Goal: Transaction & Acquisition: Purchase product/service

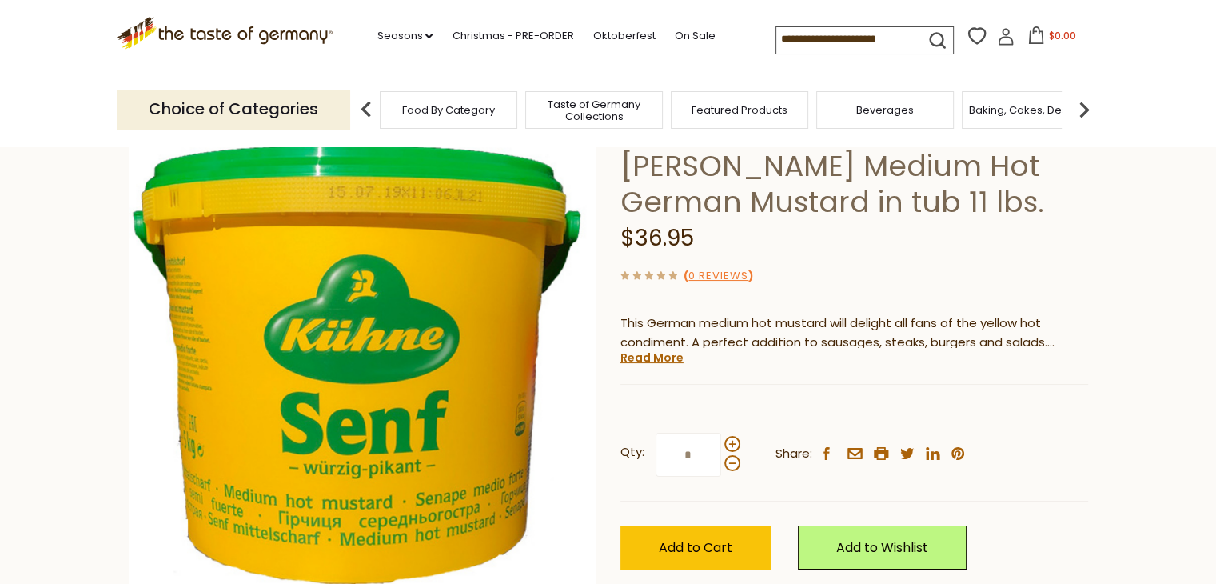
scroll to position [80, 0]
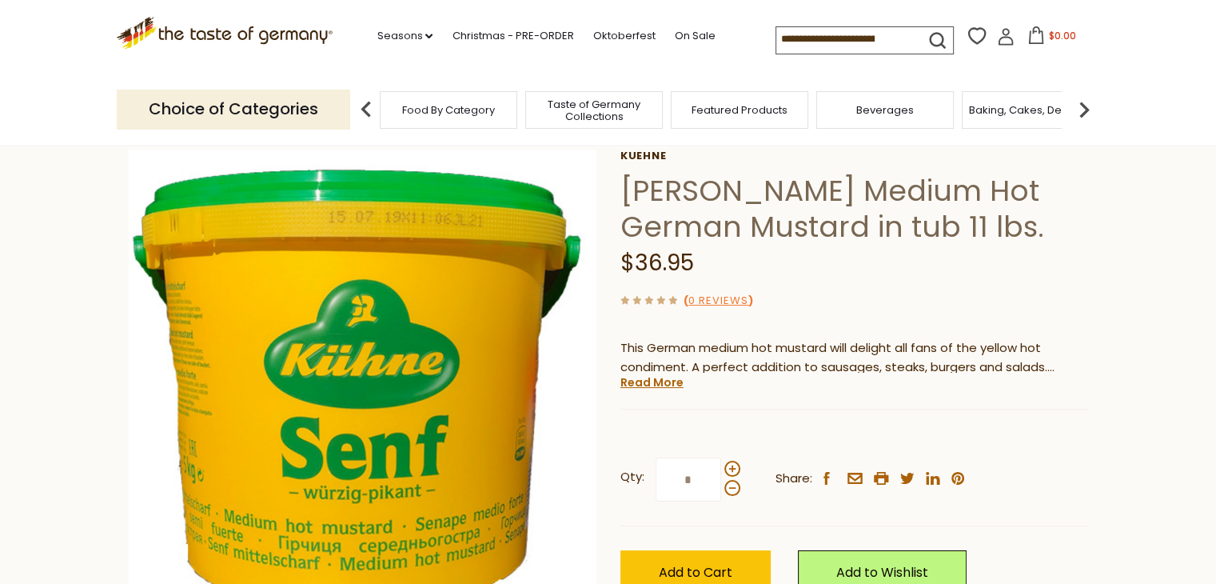
drag, startPoint x: 689, startPoint y: 484, endPoint x: 614, endPoint y: 477, distance: 75.5
click at [617, 477] on div "Home Food By Category Wholesale & Restaurants Wholesale Kuehne Medium Hot Germa…" at bounding box center [609, 405] width 984 height 615
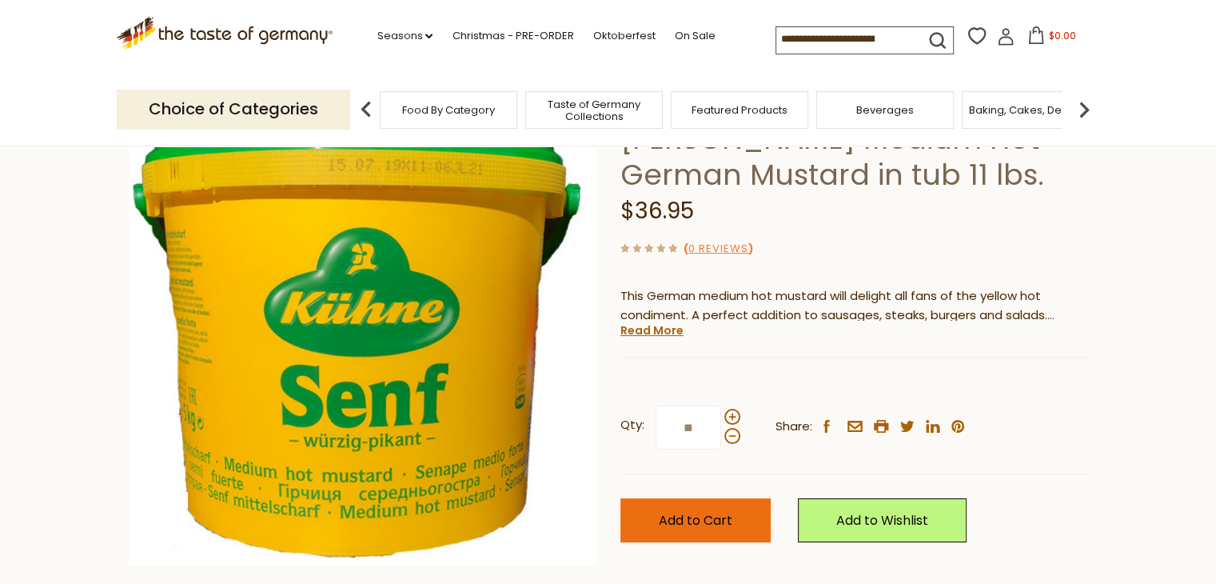
scroll to position [160, 0]
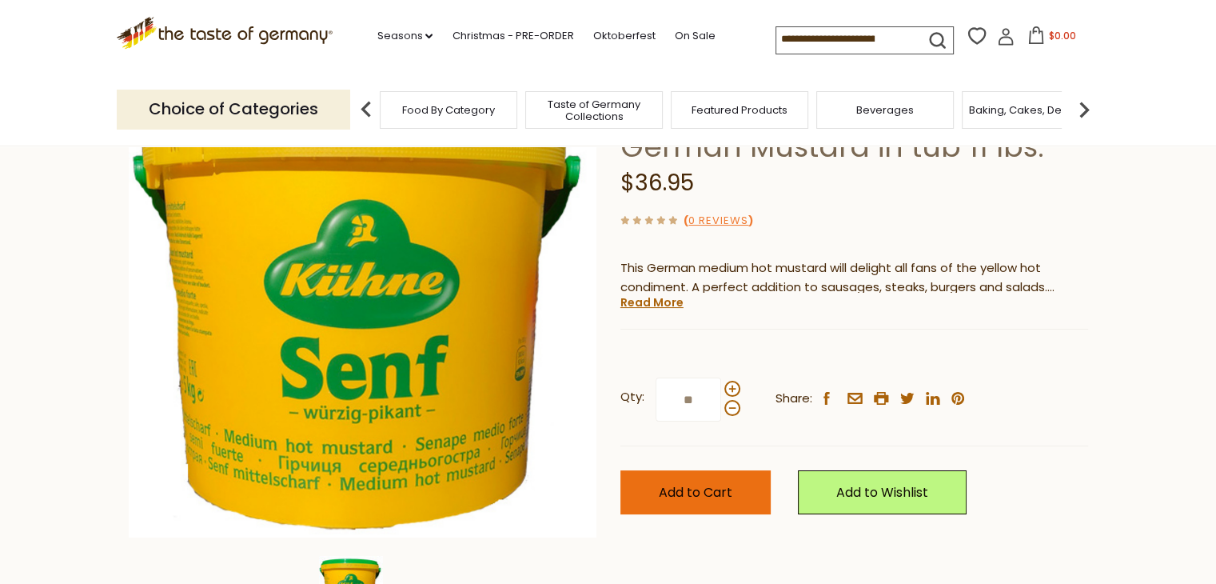
click at [702, 487] on span "Add to Cart" at bounding box center [696, 492] width 74 height 18
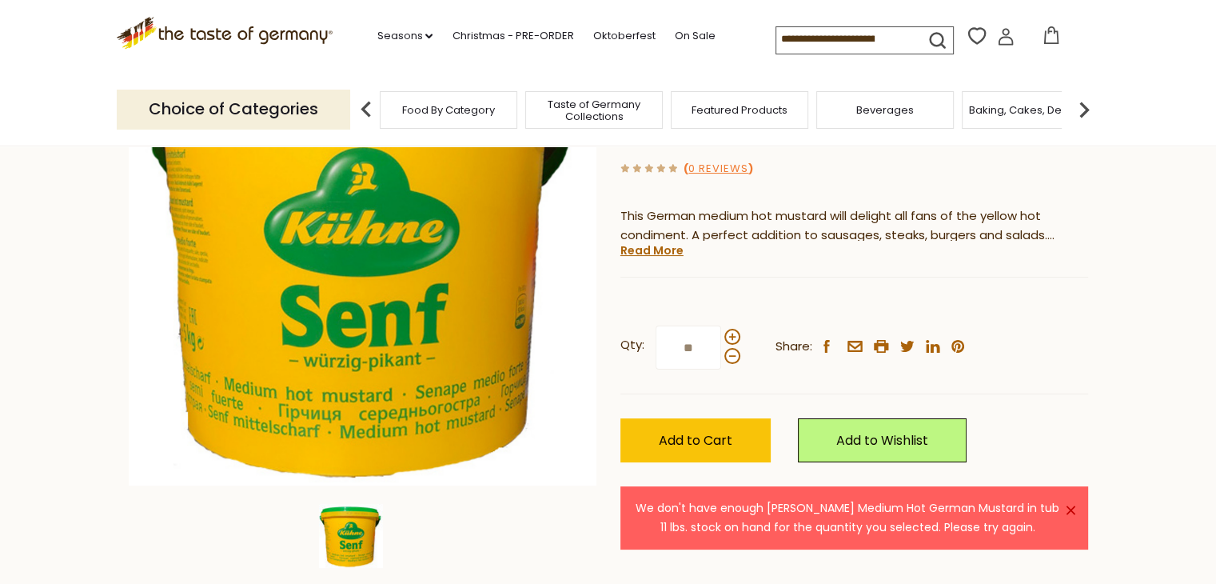
scroll to position [240, 0]
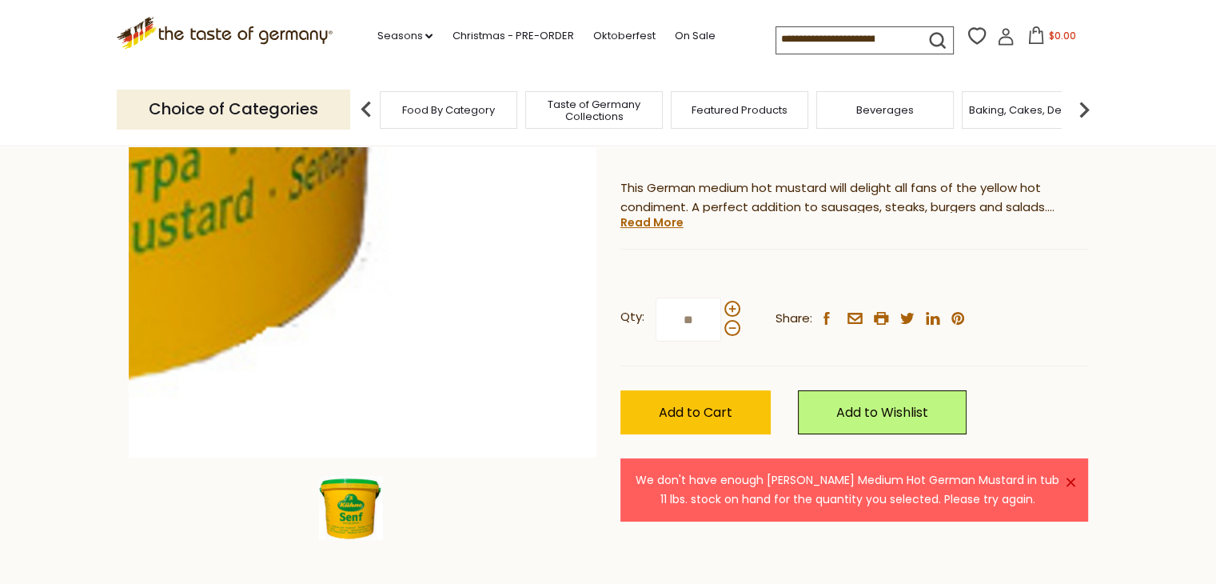
drag, startPoint x: 700, startPoint y: 317, endPoint x: 581, endPoint y: 333, distance: 120.2
click at [585, 333] on div "Home Food By Category Wholesale & Restaurants Wholesale Kuehne Medium Hot Germa…" at bounding box center [609, 245] width 984 height 615
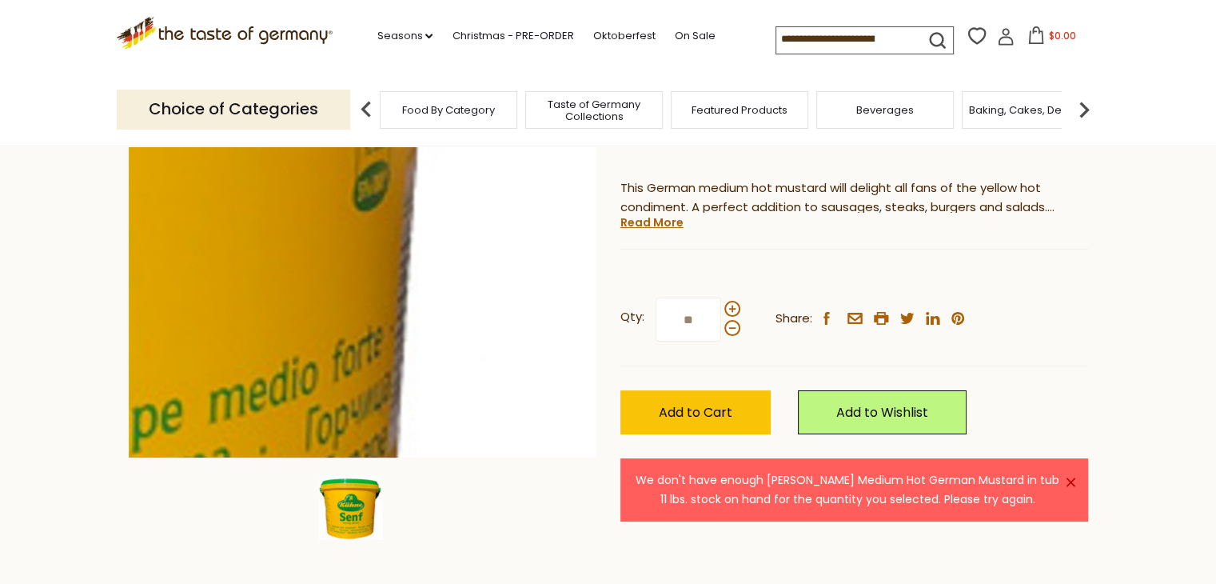
click at [621, 390] on button "Add to Cart" at bounding box center [696, 412] width 150 height 44
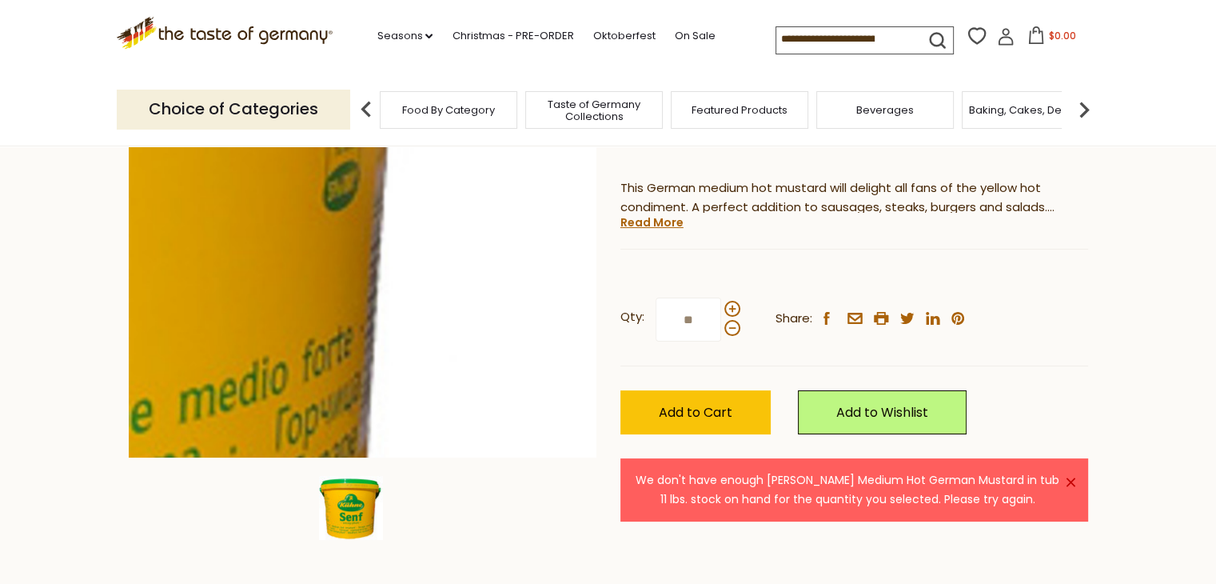
drag, startPoint x: 699, startPoint y: 312, endPoint x: 591, endPoint y: 324, distance: 108.6
click at [606, 321] on div "Home Food By Category Wholesale & Restaurants Wholesale Kuehne Medium Hot Germa…" at bounding box center [609, 245] width 984 height 615
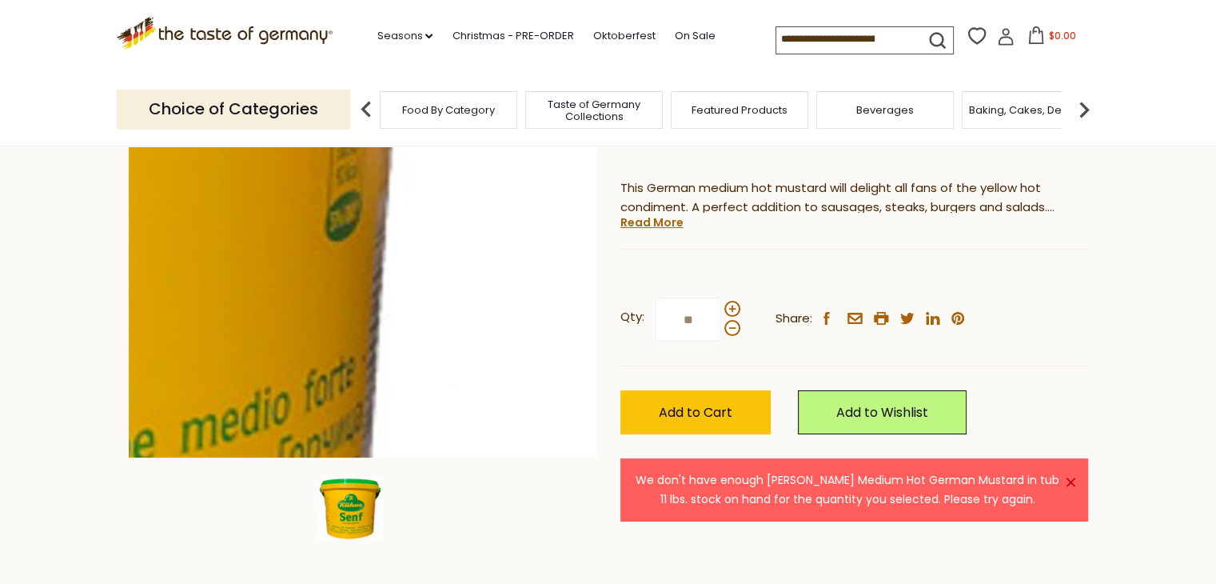
type input "**"
click at [621, 390] on button "Add to Cart" at bounding box center [696, 412] width 150 height 44
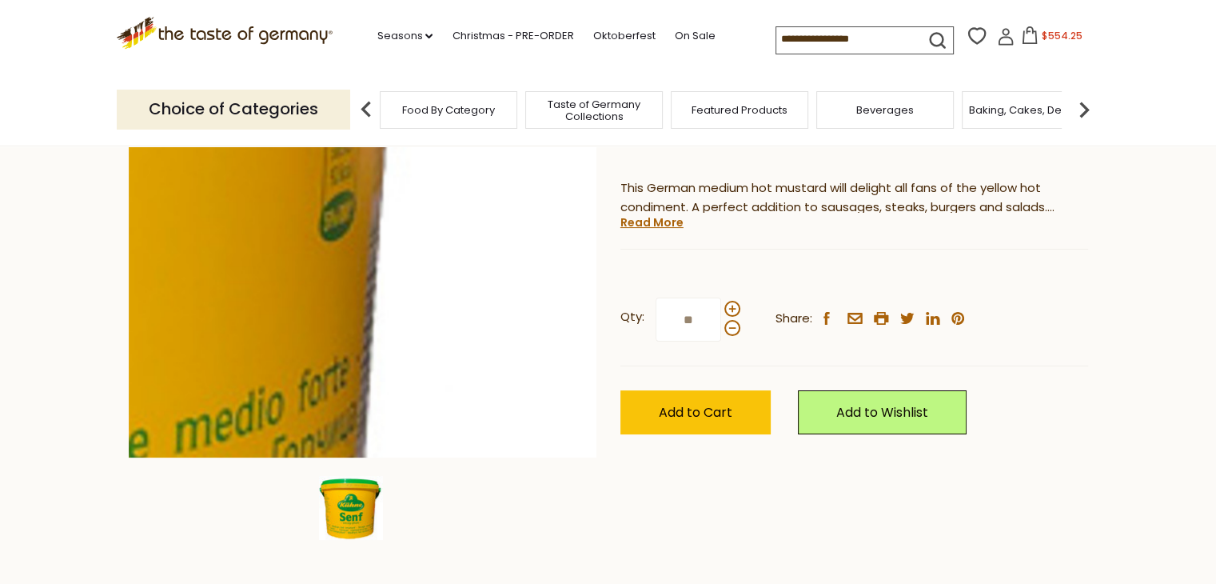
drag, startPoint x: 606, startPoint y: 320, endPoint x: 568, endPoint y: 320, distance: 38.4
click at [582, 320] on div "Home Food By Category Wholesale & Restaurants Wholesale Kuehne Medium Hot Germa…" at bounding box center [609, 245] width 984 height 615
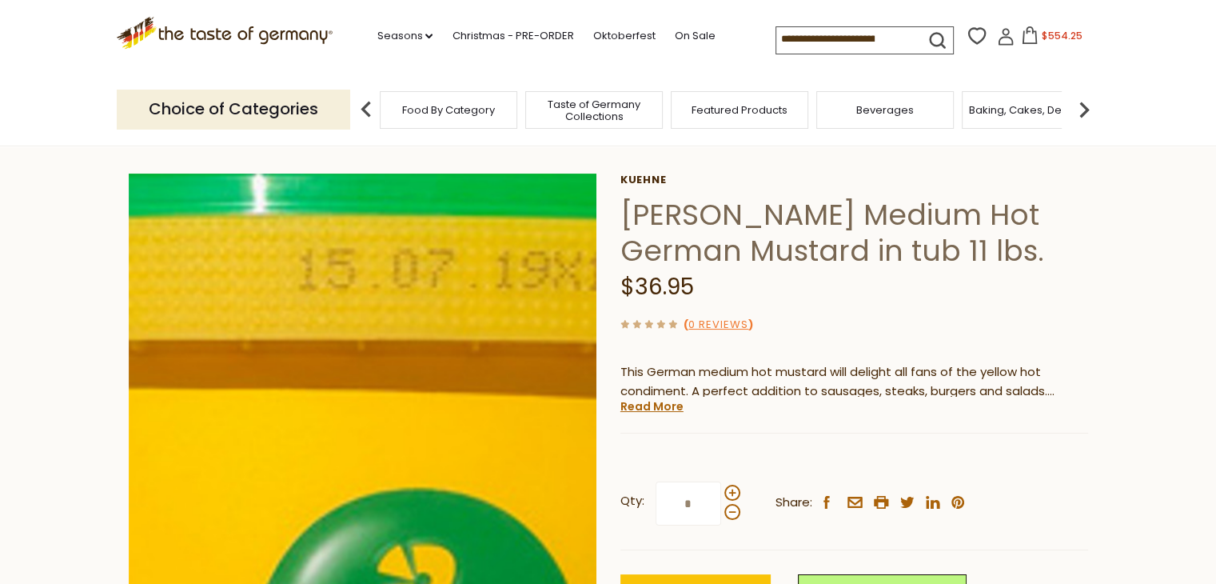
scroll to position [80, 0]
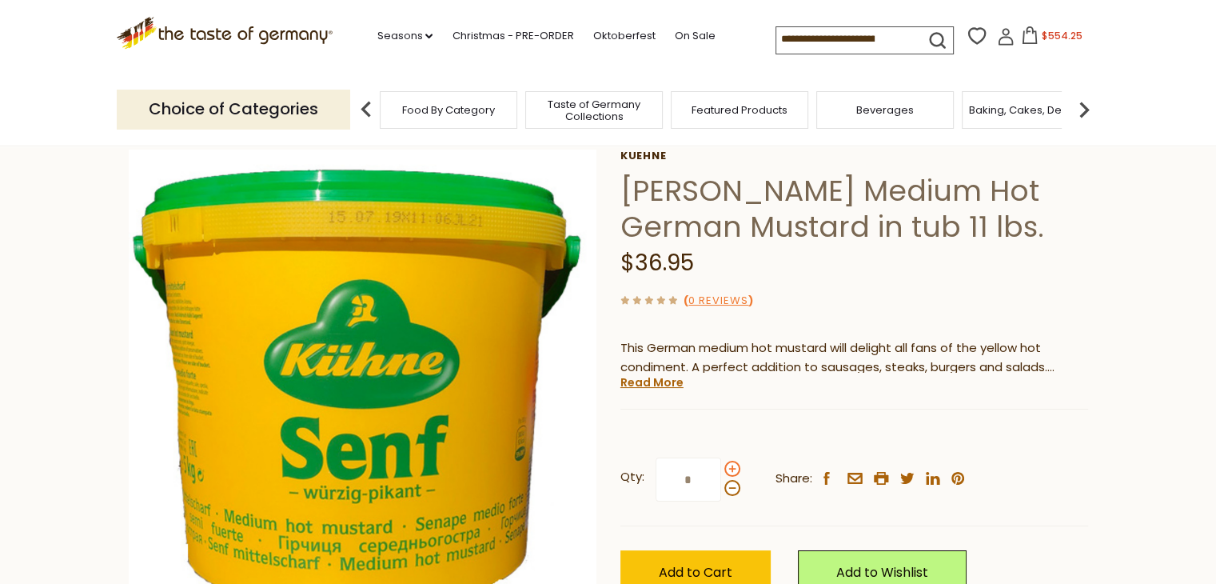
click at [732, 469] on span at bounding box center [732, 469] width 16 height 16
click at [721, 469] on input "*" at bounding box center [689, 479] width 66 height 44
click at [736, 563] on button "Add to Cart" at bounding box center [696, 572] width 150 height 44
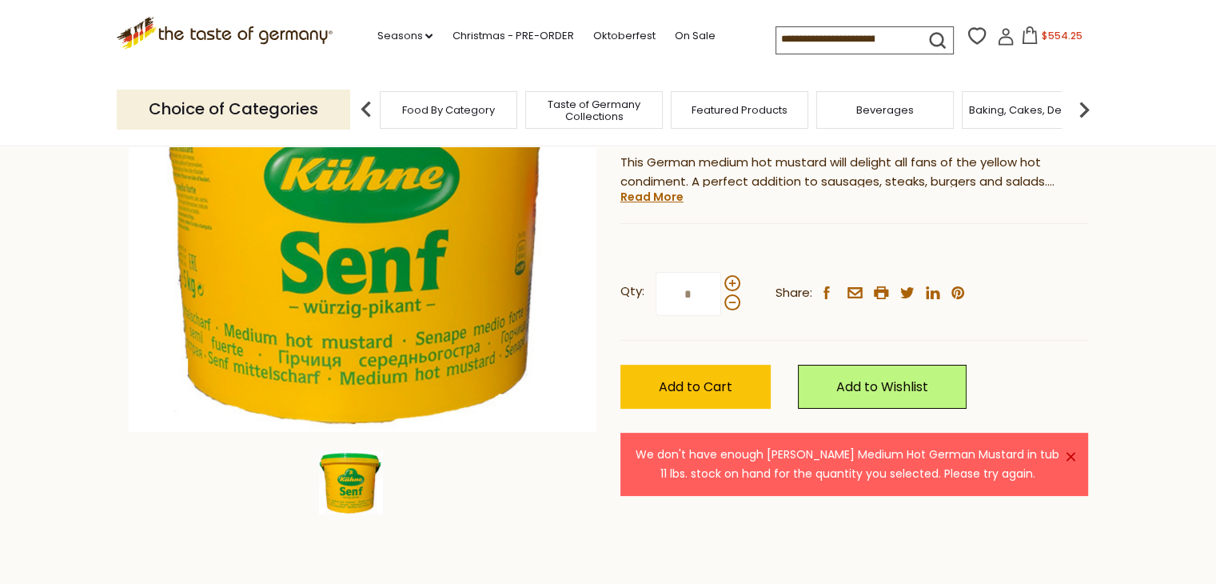
scroll to position [240, 0]
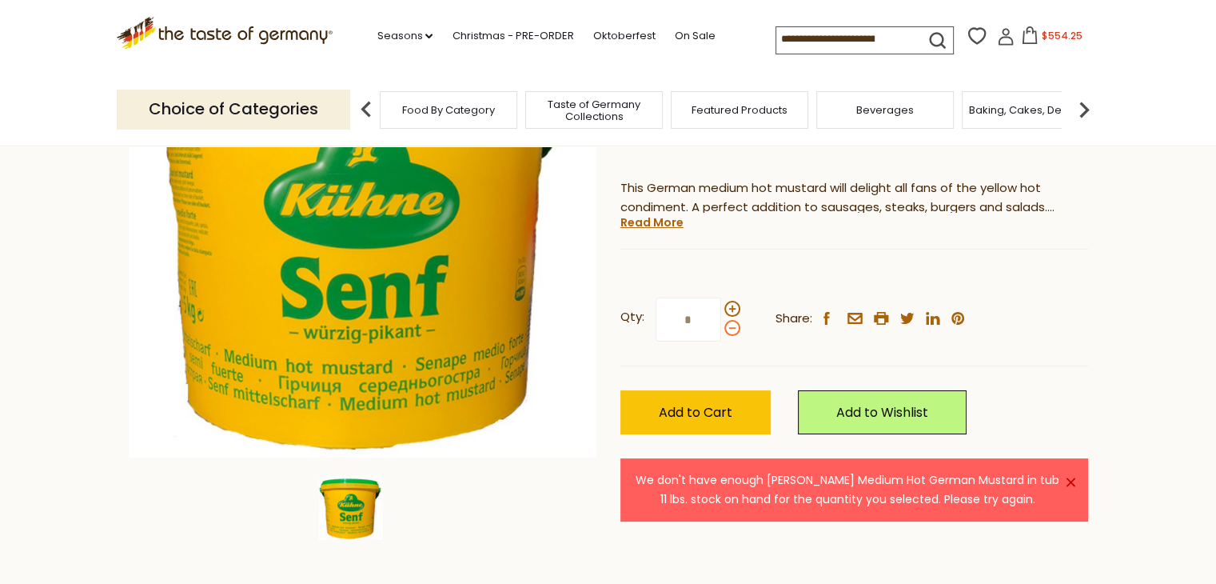
click at [732, 329] on span at bounding box center [732, 328] width 16 height 16
click at [721, 329] on input "*" at bounding box center [689, 319] width 66 height 44
click at [699, 432] on button "Add to Cart" at bounding box center [696, 412] width 150 height 44
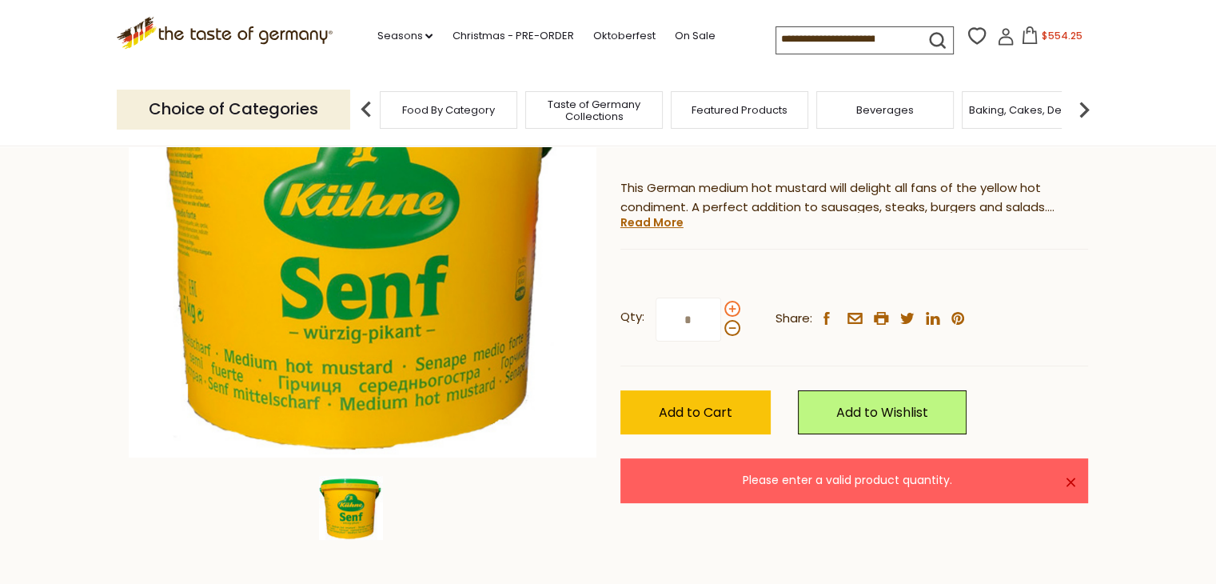
click at [727, 308] on span at bounding box center [732, 309] width 16 height 16
click at [721, 308] on input "*" at bounding box center [689, 319] width 66 height 44
drag, startPoint x: 710, startPoint y: 325, endPoint x: 646, endPoint y: 329, distance: 64.1
click at [648, 330] on label "Qty: *" at bounding box center [681, 319] width 120 height 44
click at [656, 330] on input "*" at bounding box center [689, 319] width 66 height 44
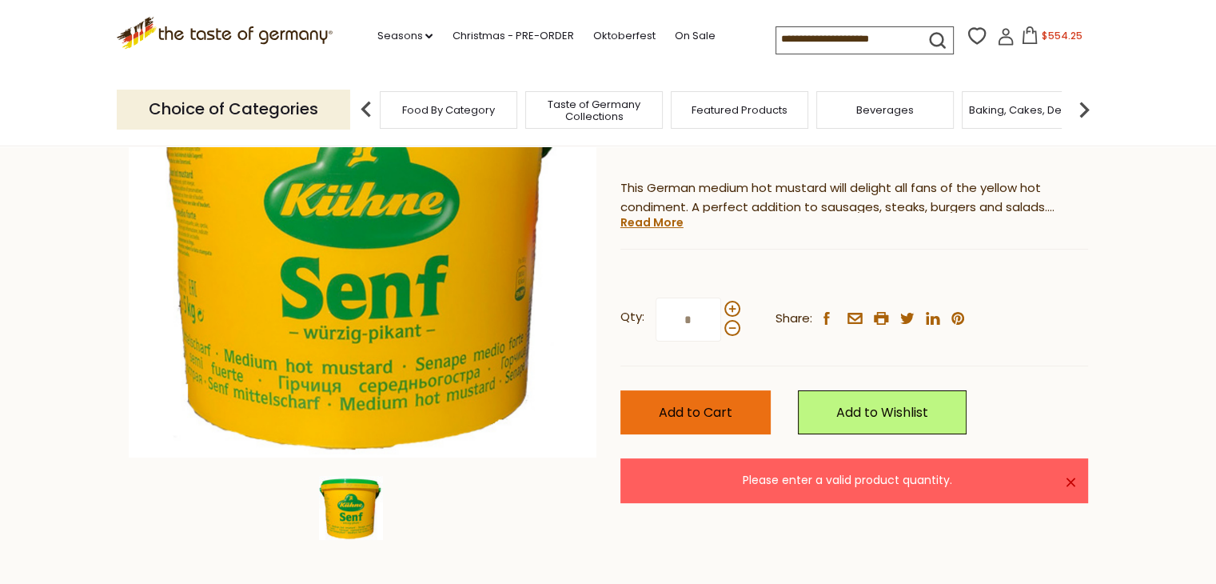
click at [726, 418] on span "Add to Cart" at bounding box center [696, 412] width 74 height 18
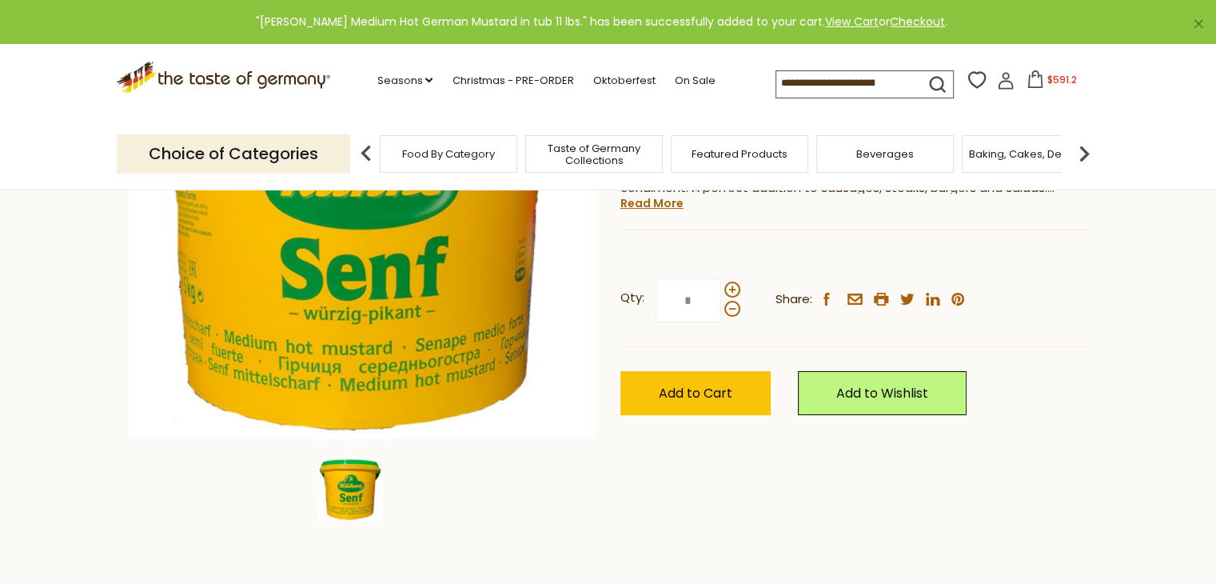
scroll to position [0, 0]
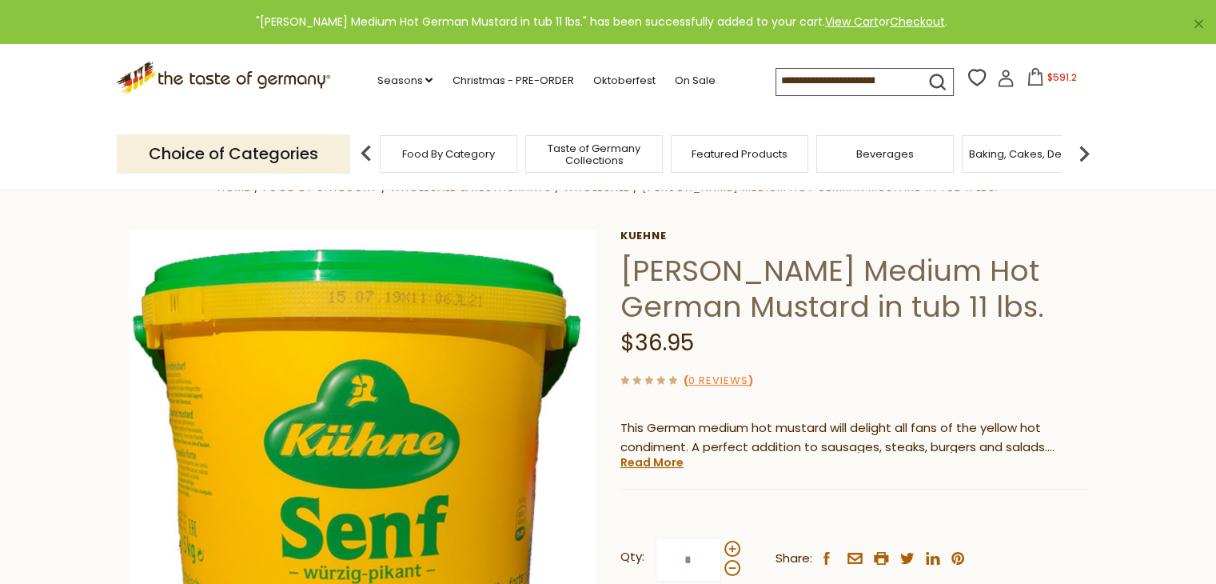
click at [1057, 84] on span "$591.2" at bounding box center [1063, 77] width 30 height 14
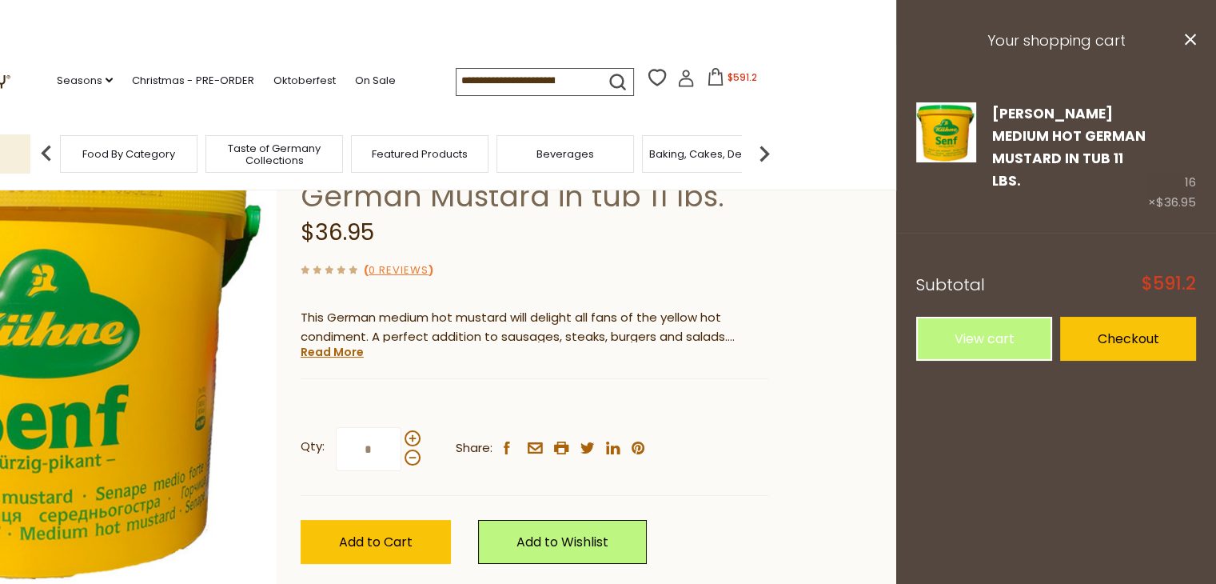
scroll to position [240, 0]
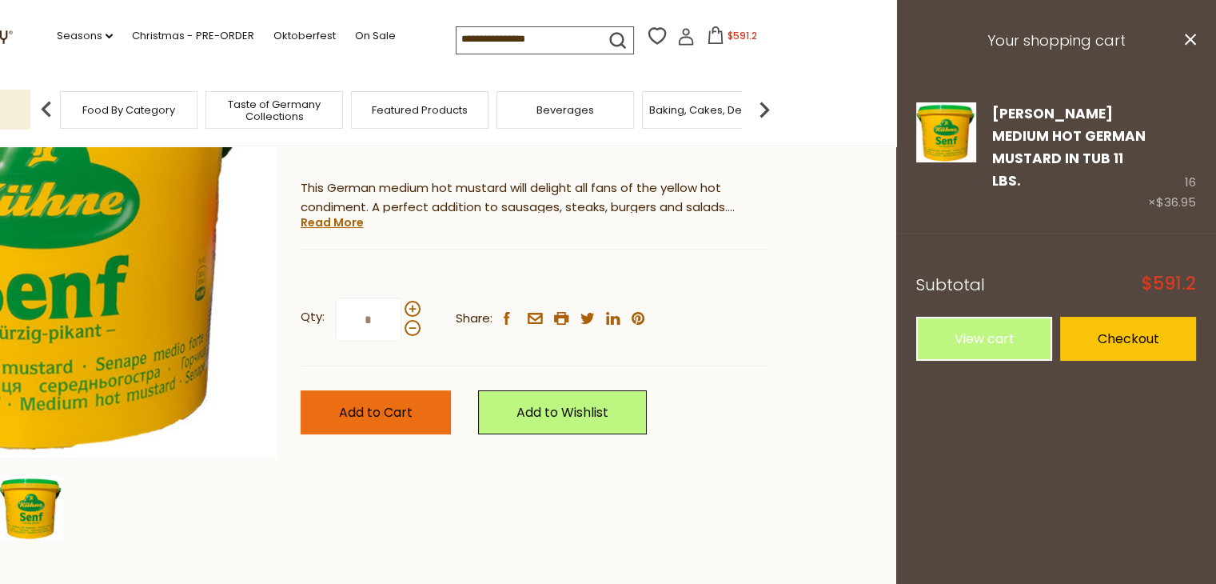
click at [409, 408] on span "Add to Cart" at bounding box center [376, 412] width 74 height 18
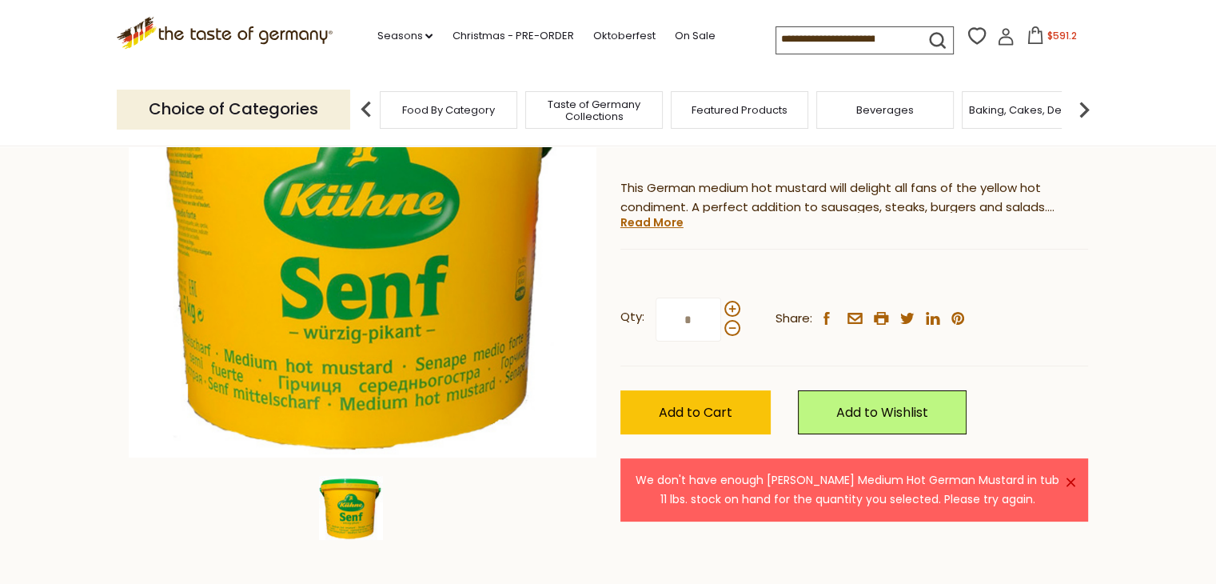
click at [1052, 45] on button "$591.2" at bounding box center [1052, 38] width 68 height 24
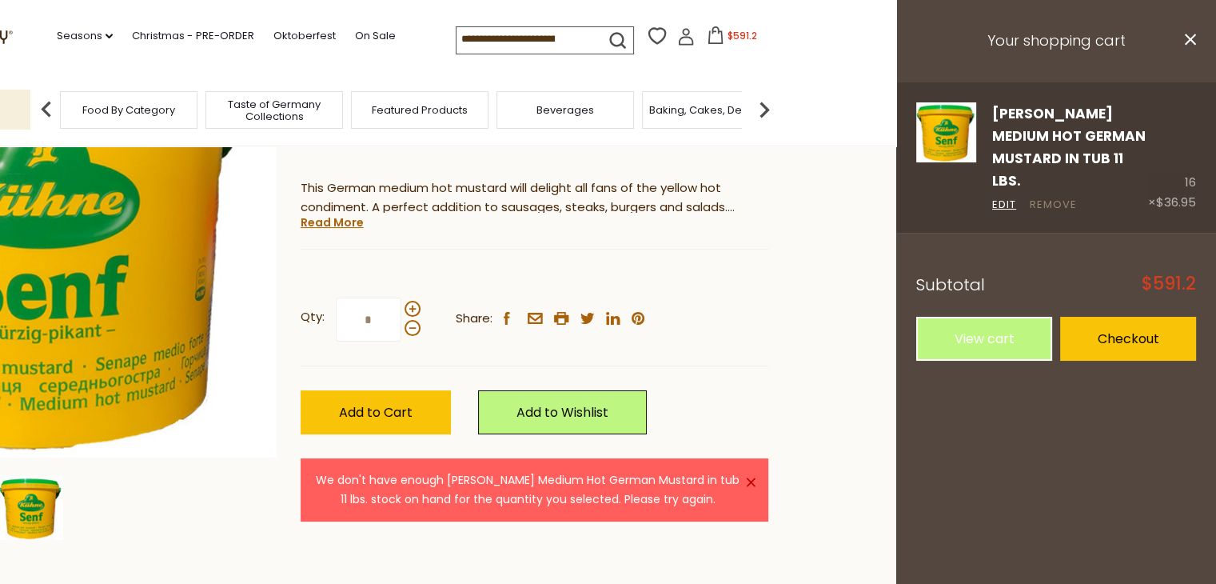
click at [1046, 197] on link "Remove" at bounding box center [1053, 205] width 47 height 17
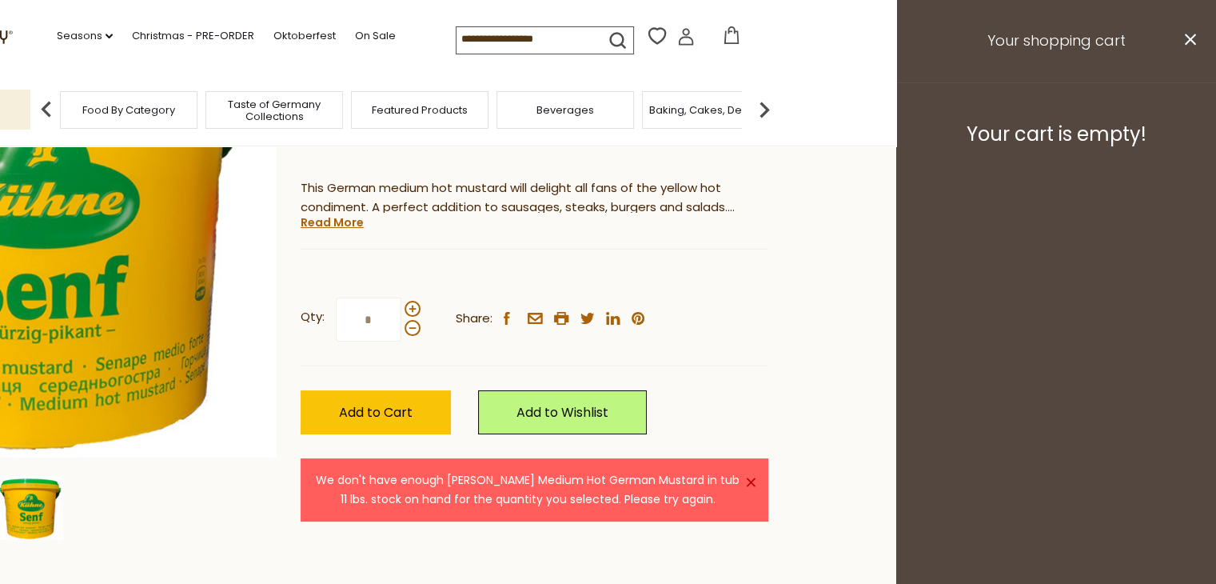
click at [386, 320] on input "*" at bounding box center [369, 319] width 66 height 44
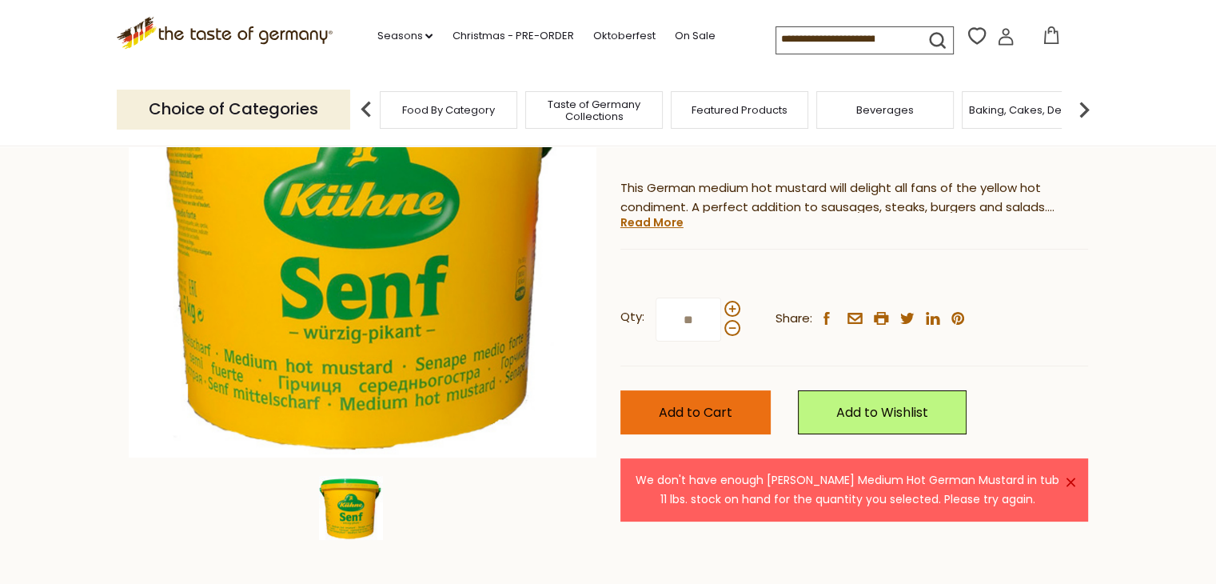
type input "**"
click at [724, 420] on span "Add to Cart" at bounding box center [696, 412] width 74 height 18
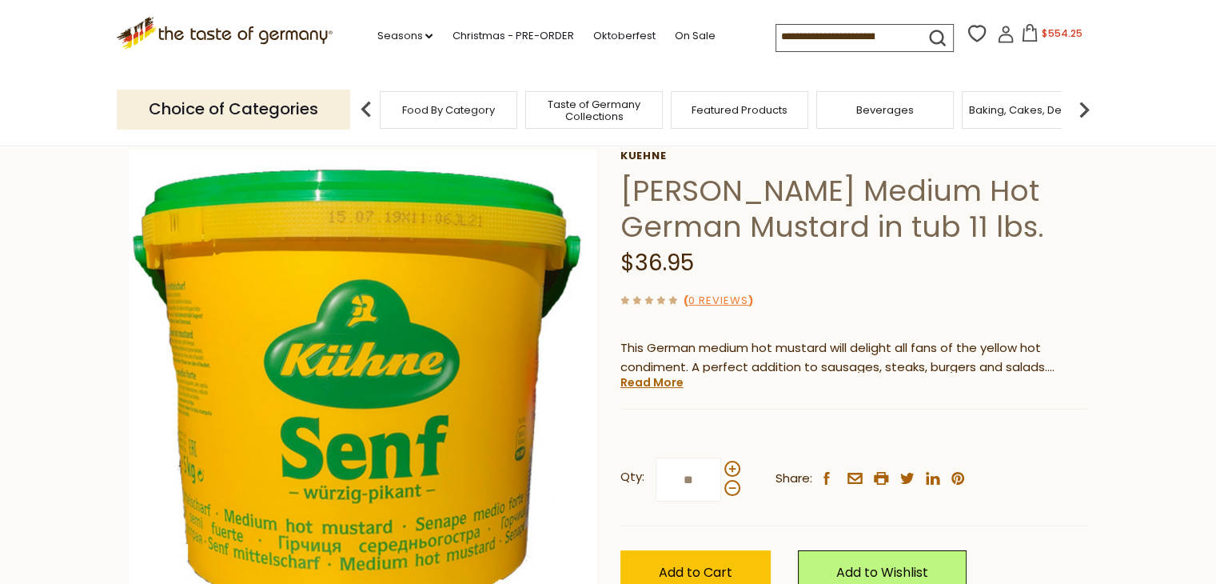
scroll to position [0, 0]
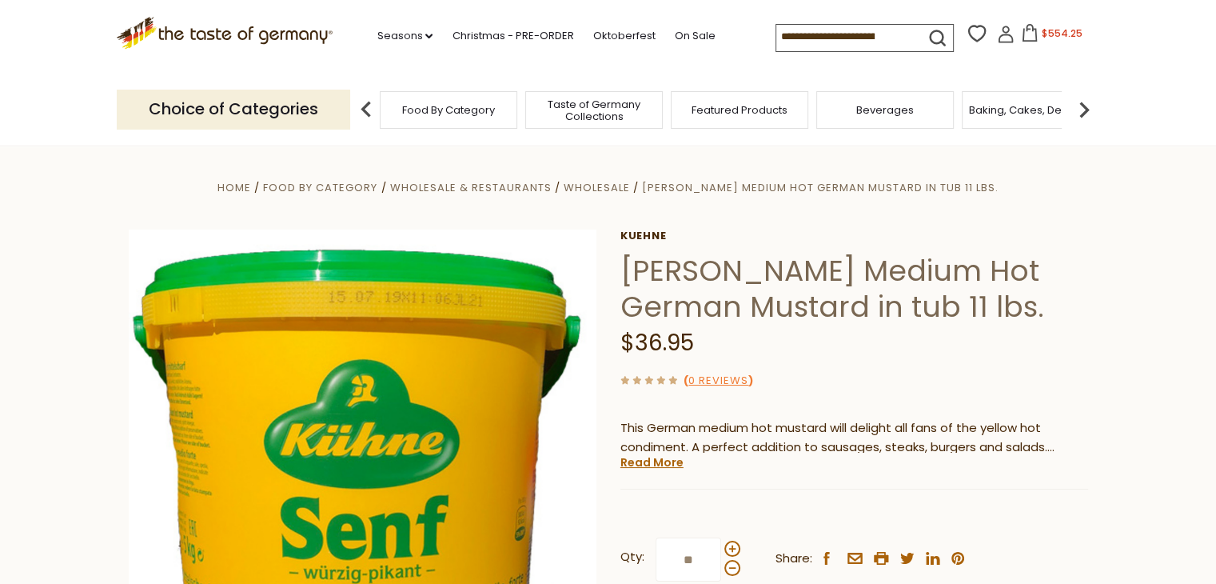
click at [1042, 35] on span "$554.25" at bounding box center [1062, 33] width 40 height 14
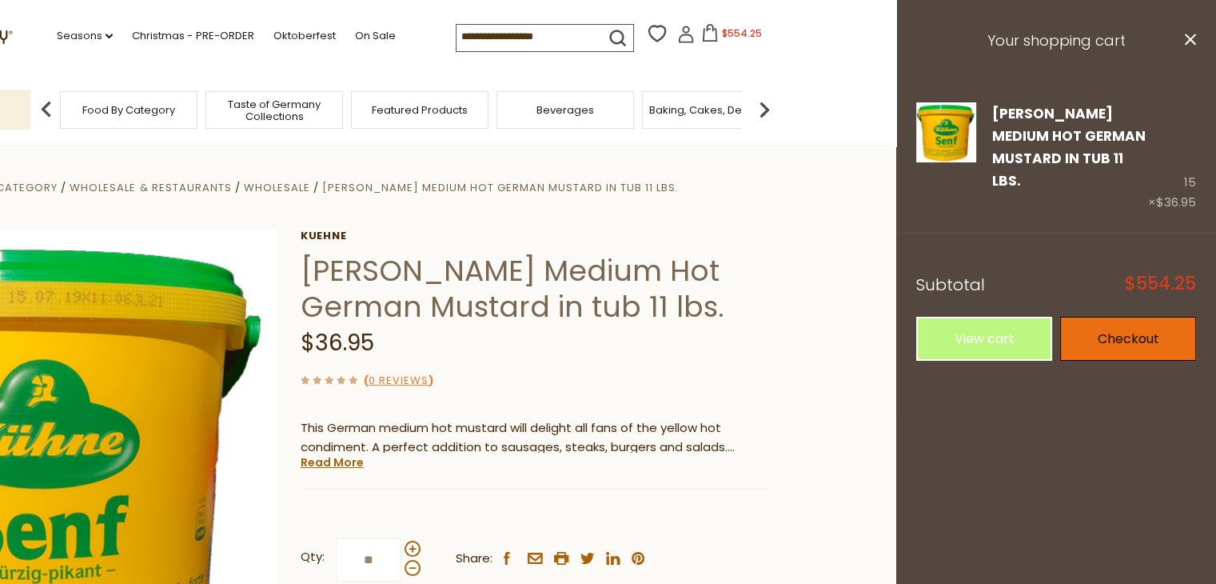
click at [1088, 317] on link "Checkout" at bounding box center [1128, 339] width 136 height 44
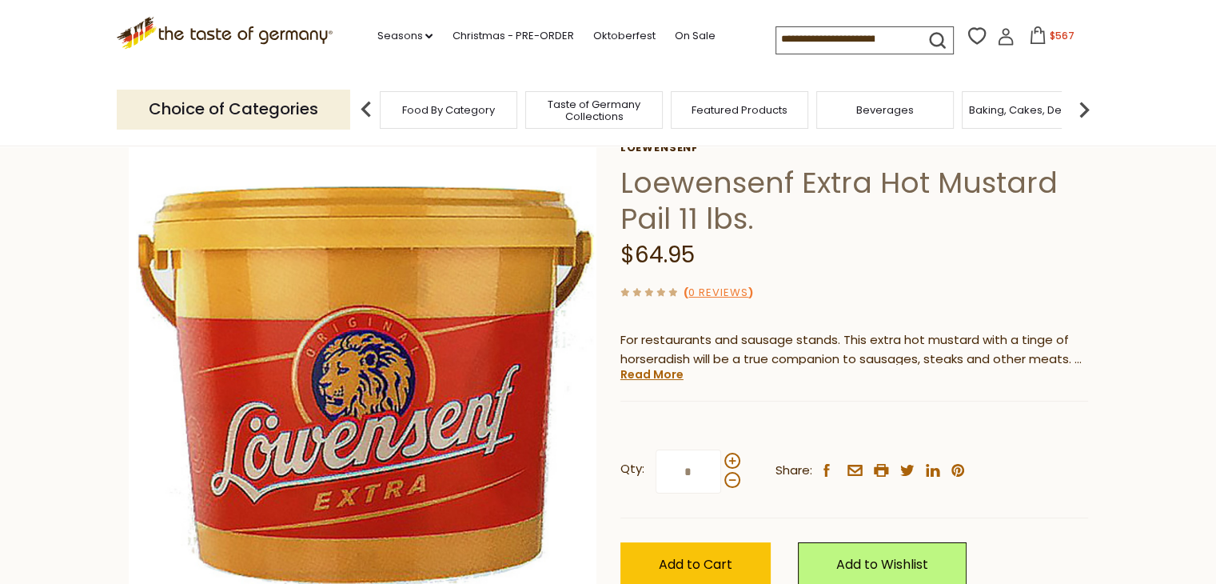
scroll to position [80, 0]
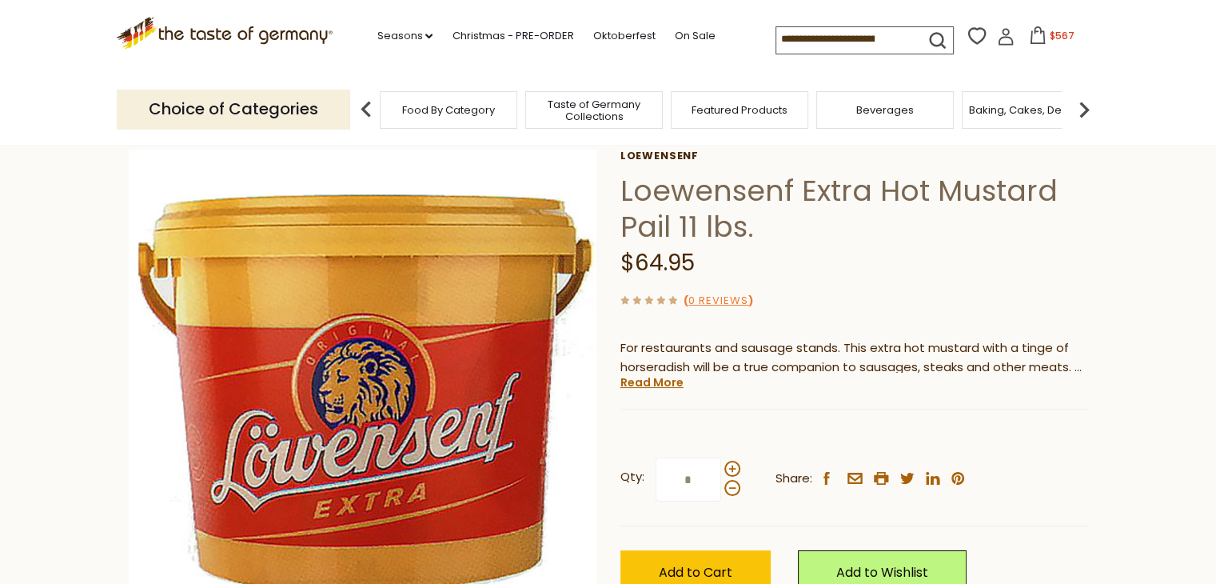
click at [1056, 49] on button "$567" at bounding box center [1052, 38] width 68 height 24
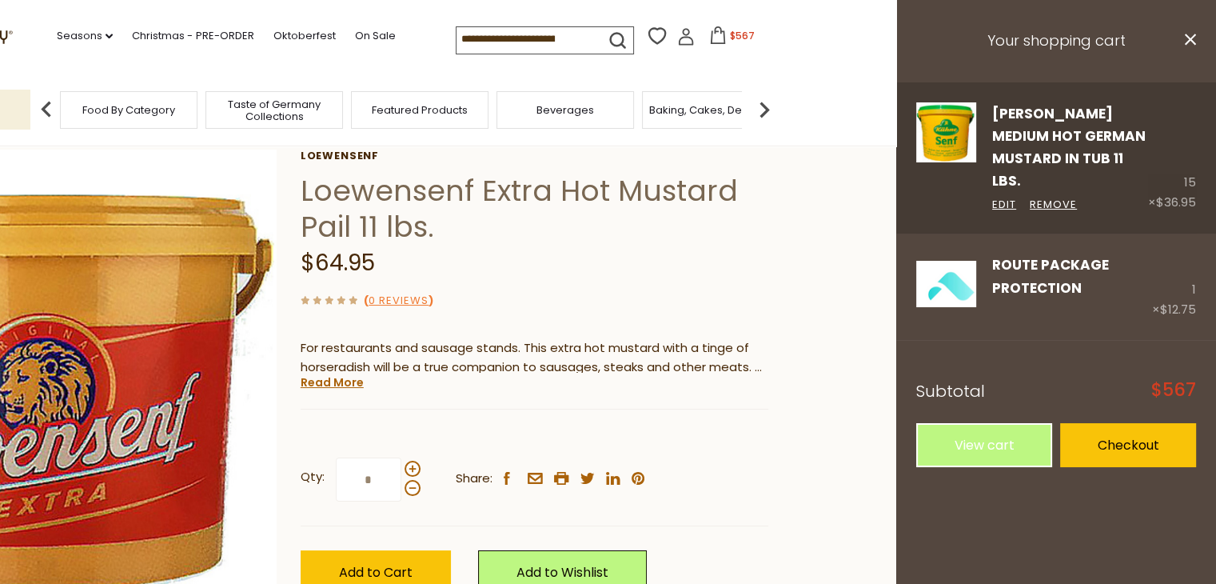
click at [1191, 161] on div "15 × $36.95" at bounding box center [1172, 157] width 48 height 111
click at [1042, 197] on link "Remove" at bounding box center [1053, 205] width 47 height 17
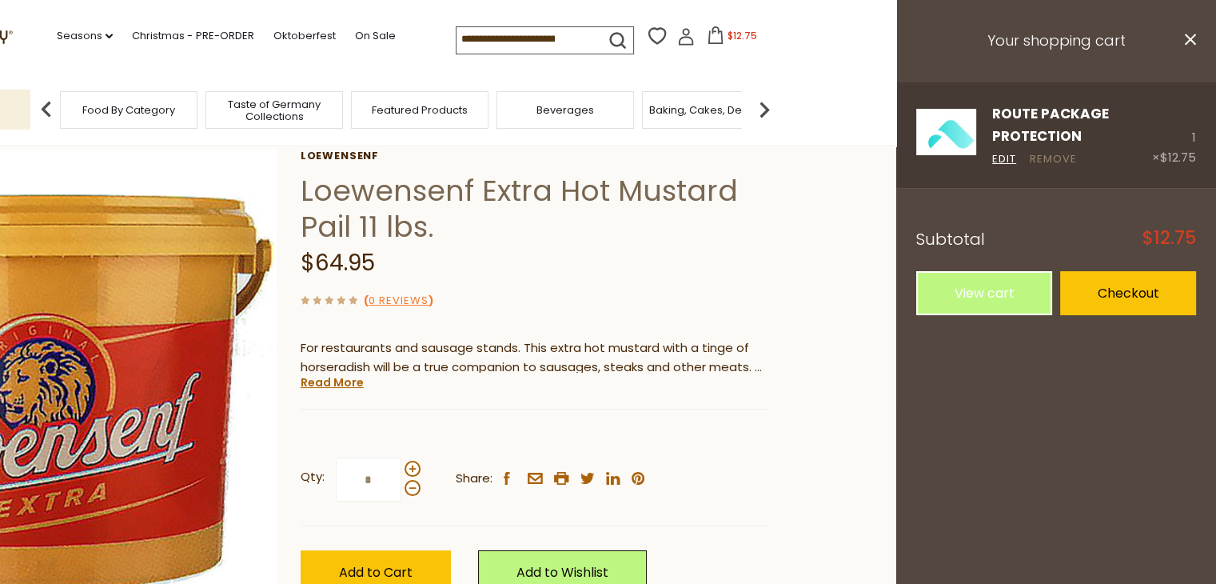
click at [1074, 154] on link "Remove" at bounding box center [1053, 159] width 47 height 17
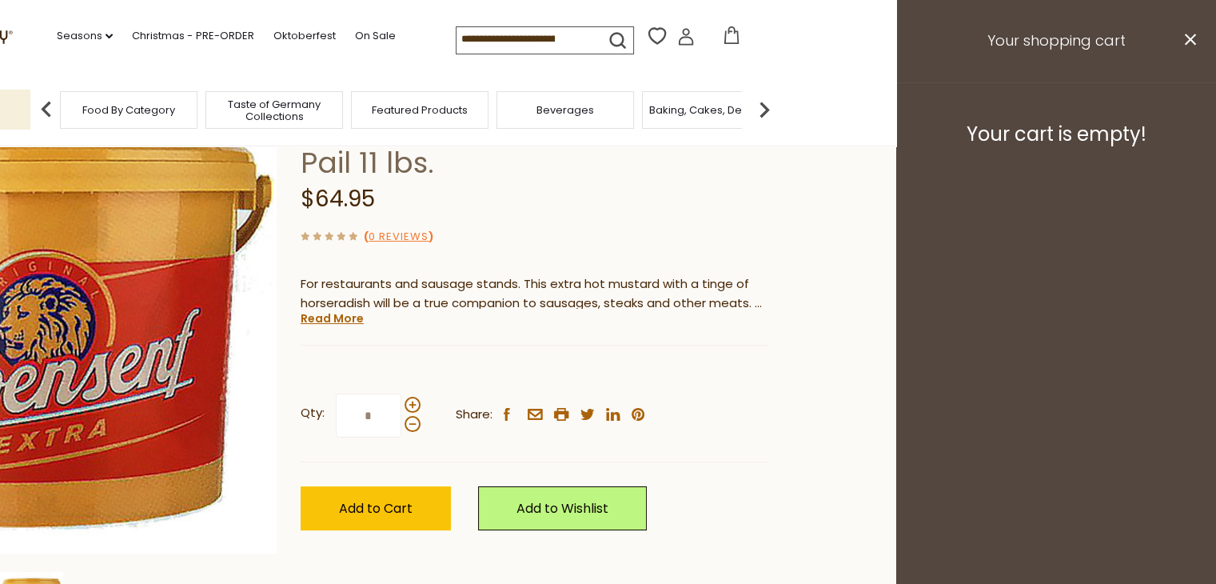
scroll to position [240, 0]
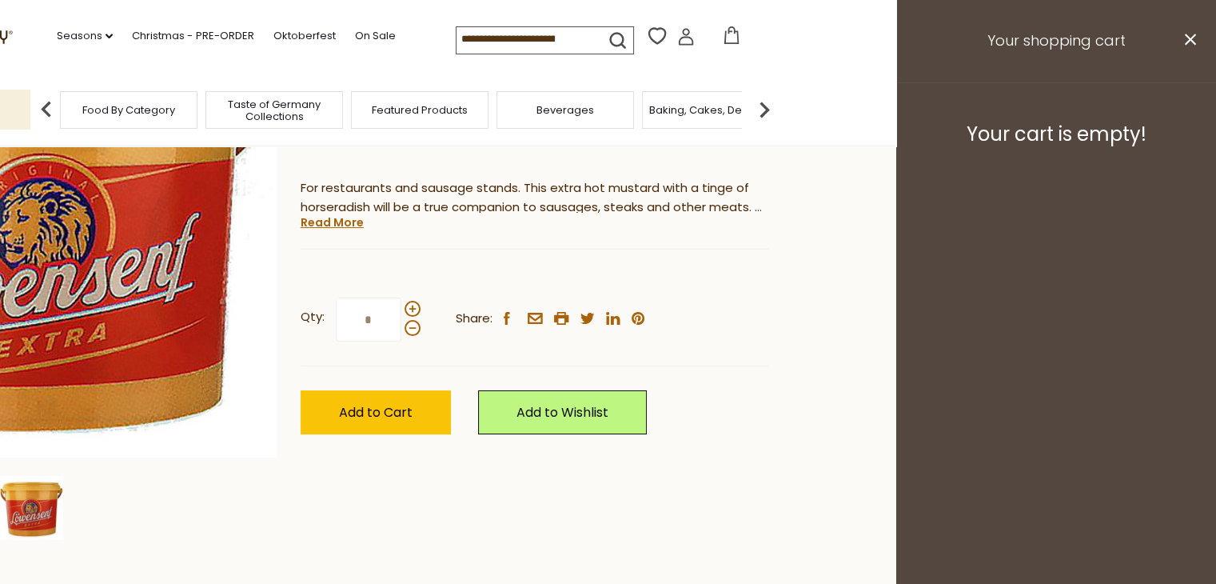
drag, startPoint x: 382, startPoint y: 315, endPoint x: 304, endPoint y: 308, distance: 78.7
click at [307, 308] on label "Qty: *" at bounding box center [361, 319] width 120 height 44
click at [336, 308] on input "*" at bounding box center [369, 319] width 66 height 44
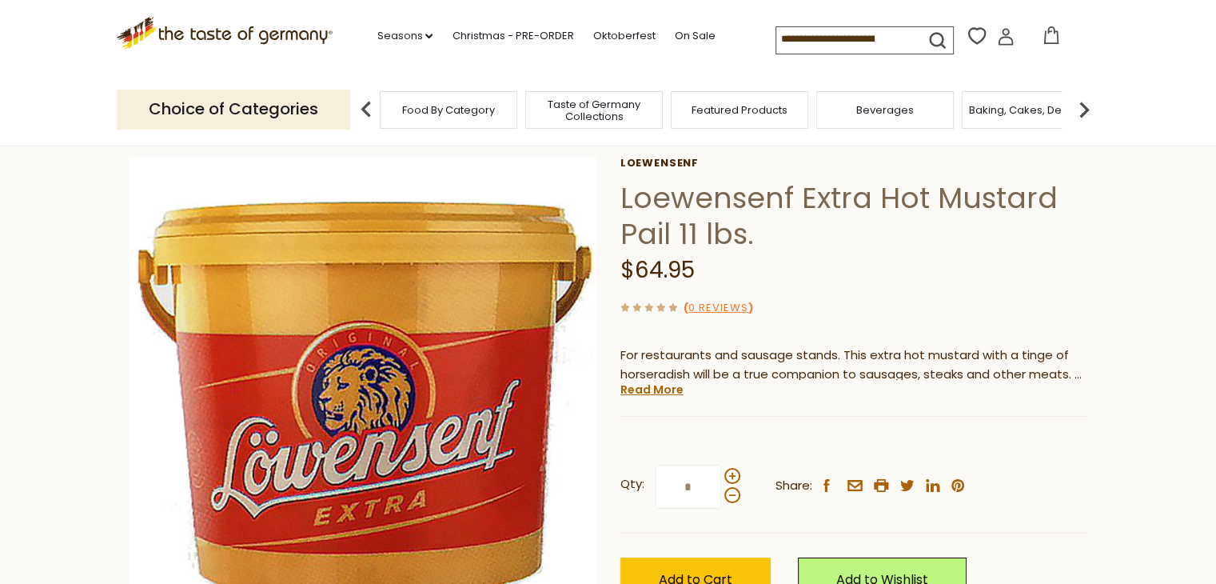
scroll to position [160, 0]
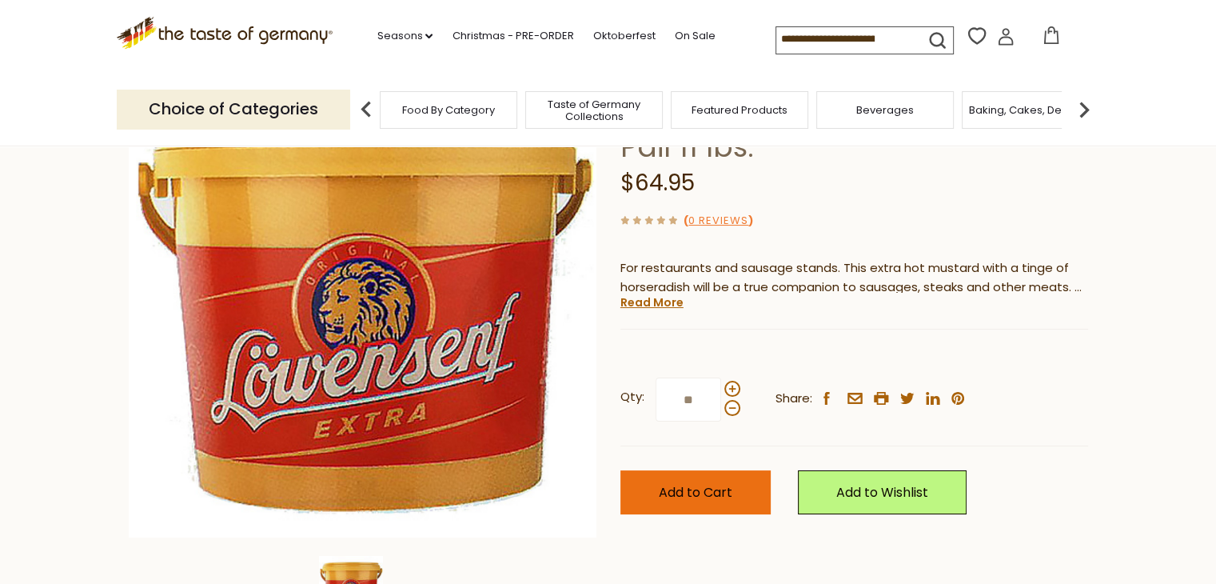
type input "**"
click at [698, 484] on span "Add to Cart" at bounding box center [696, 492] width 74 height 18
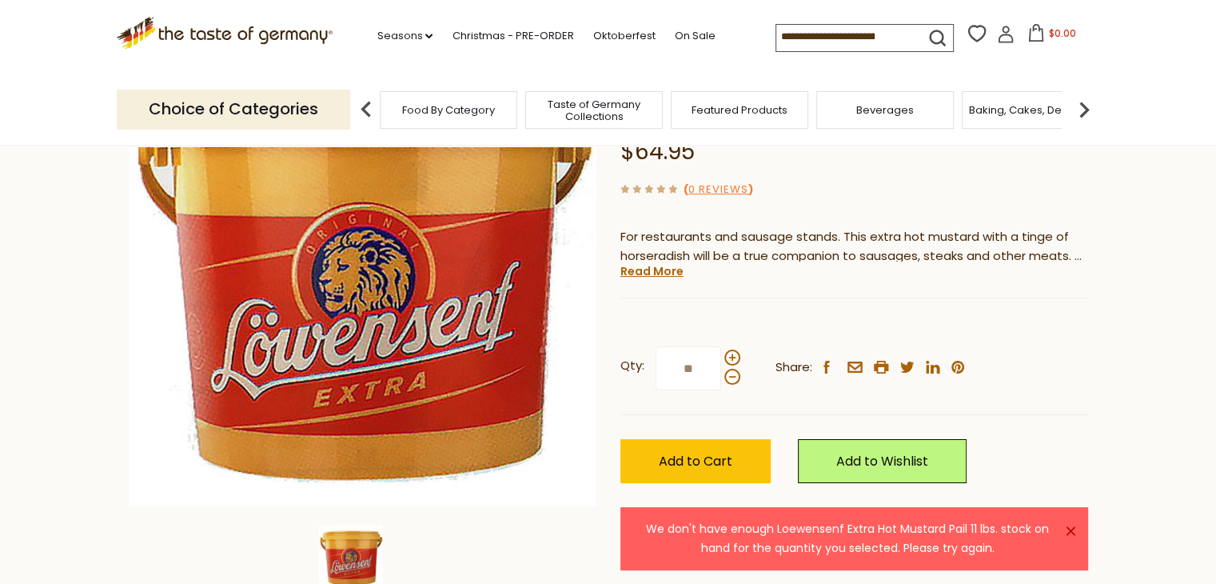
scroll to position [0, 0]
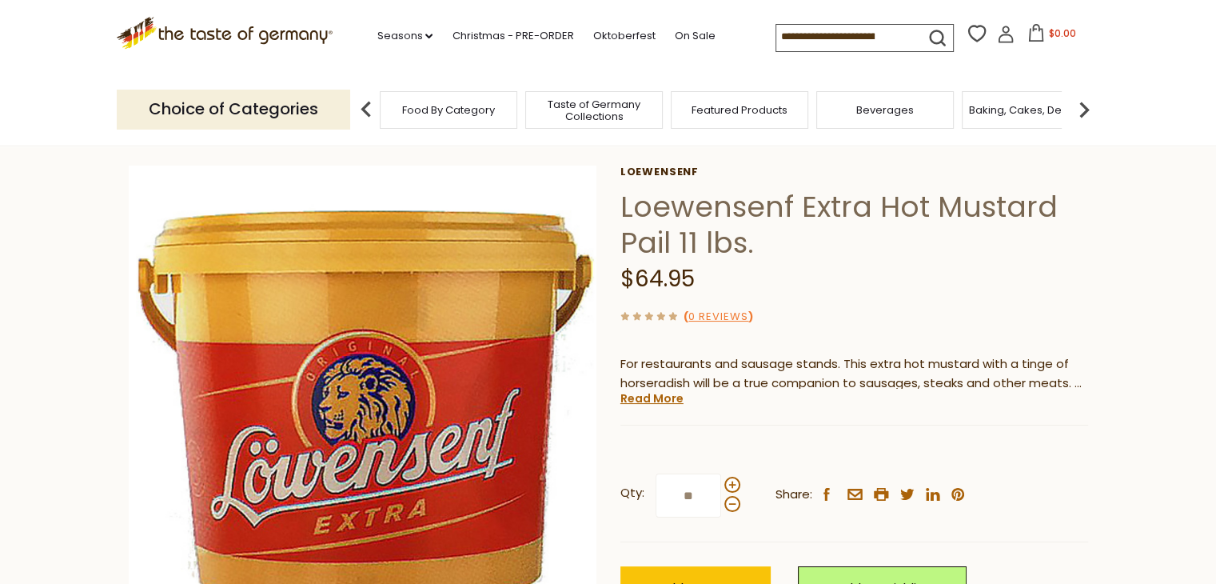
scroll to position [160, 0]
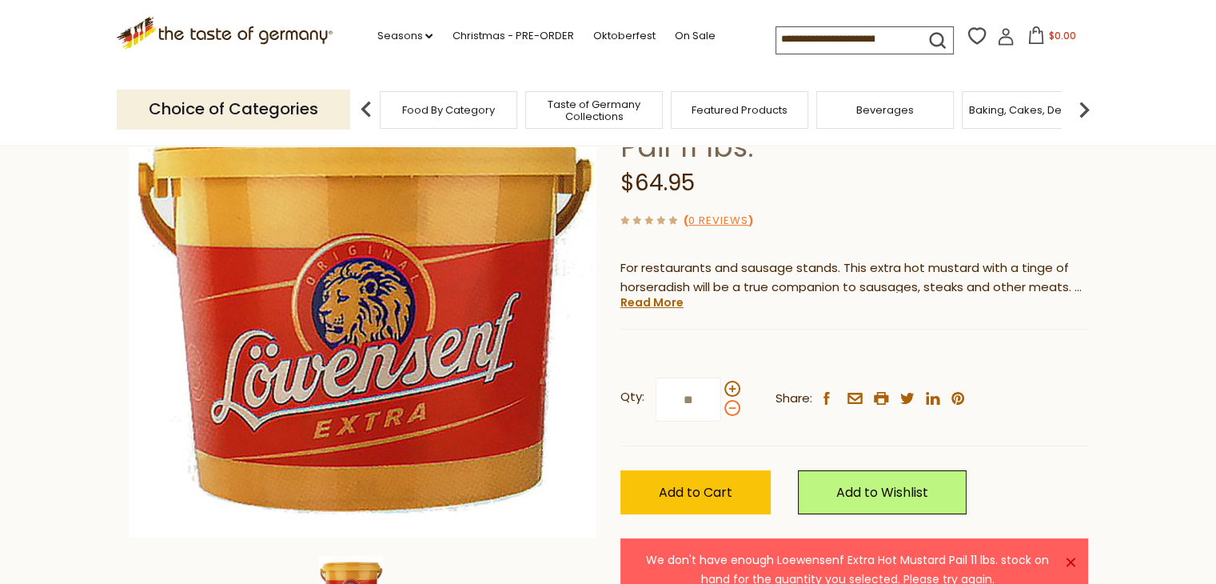
click at [729, 404] on span at bounding box center [732, 408] width 16 height 16
click at [721, 404] on input "**" at bounding box center [689, 399] width 66 height 44
click at [700, 401] on input "**" at bounding box center [689, 399] width 66 height 44
click at [713, 475] on button "Add to Cart" at bounding box center [696, 492] width 150 height 44
click at [730, 408] on span at bounding box center [732, 408] width 16 height 16
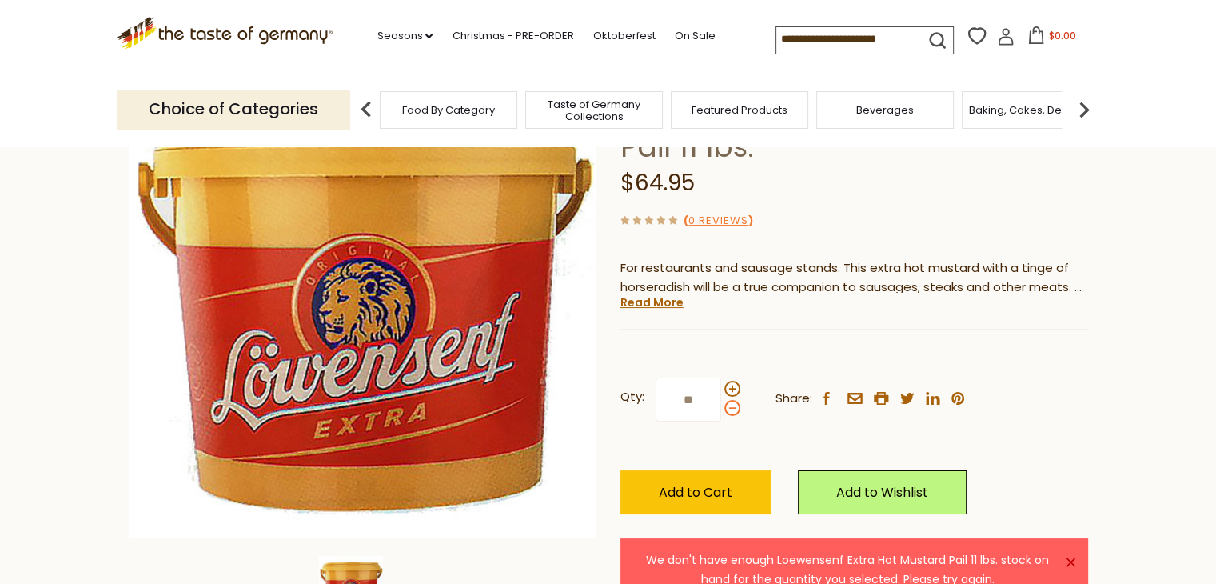
click at [721, 408] on input "**" at bounding box center [689, 399] width 66 height 44
click at [730, 408] on span at bounding box center [732, 408] width 16 height 16
click at [721, 408] on input "*" at bounding box center [689, 399] width 66 height 44
click at [730, 408] on span at bounding box center [732, 408] width 16 height 16
click at [721, 408] on input "*" at bounding box center [689, 399] width 66 height 44
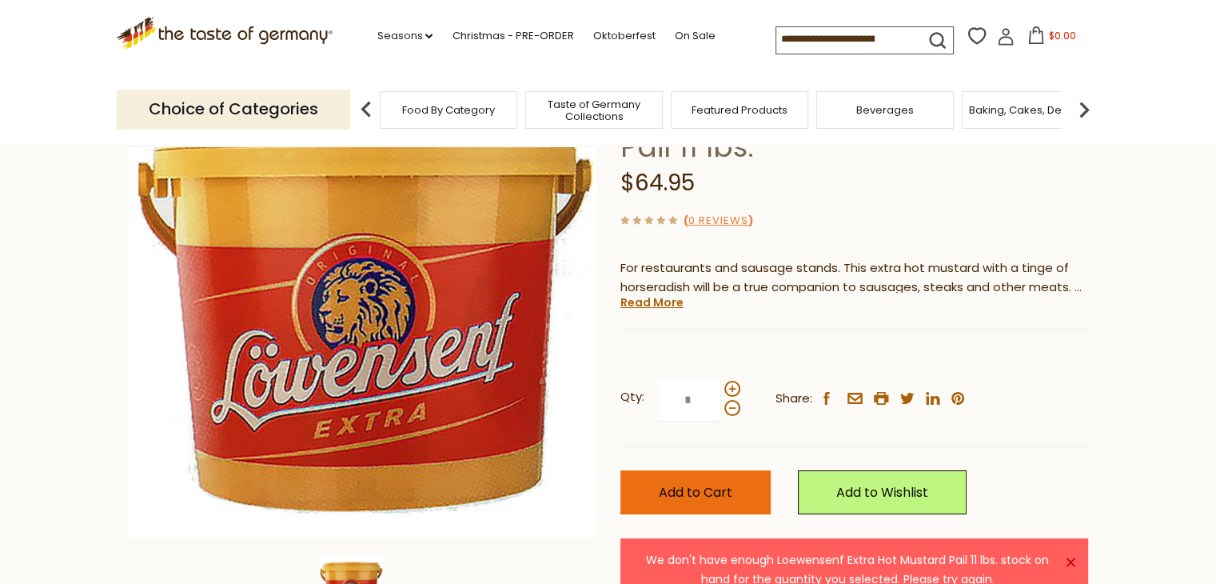
click at [715, 481] on button "Add to Cart" at bounding box center [696, 492] width 150 height 44
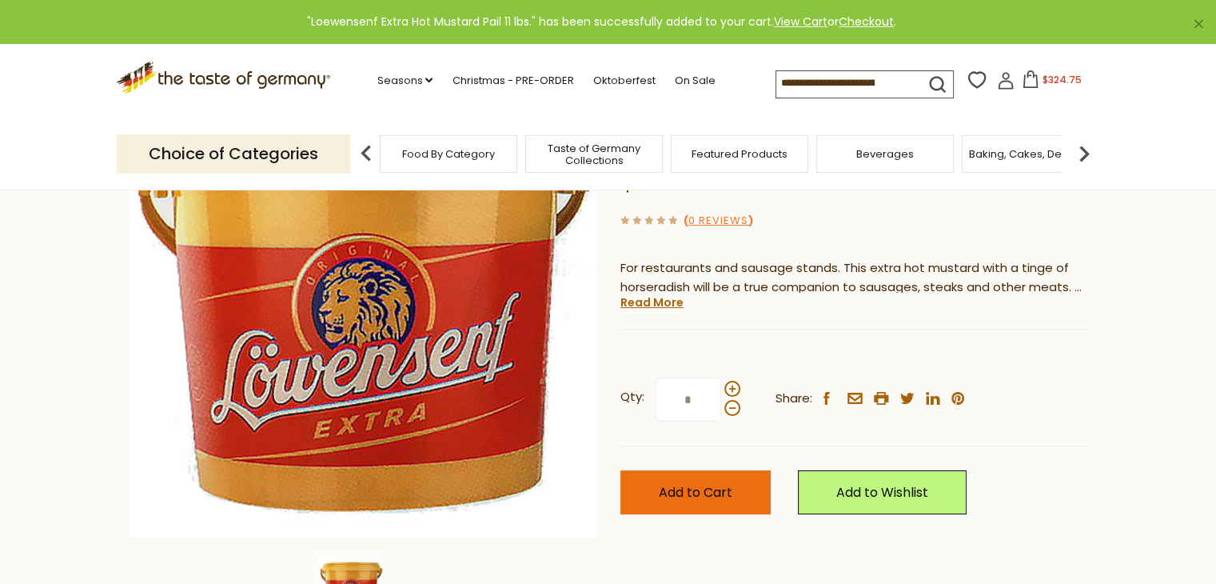
click at [700, 488] on span "Add to Cart" at bounding box center [696, 492] width 74 height 18
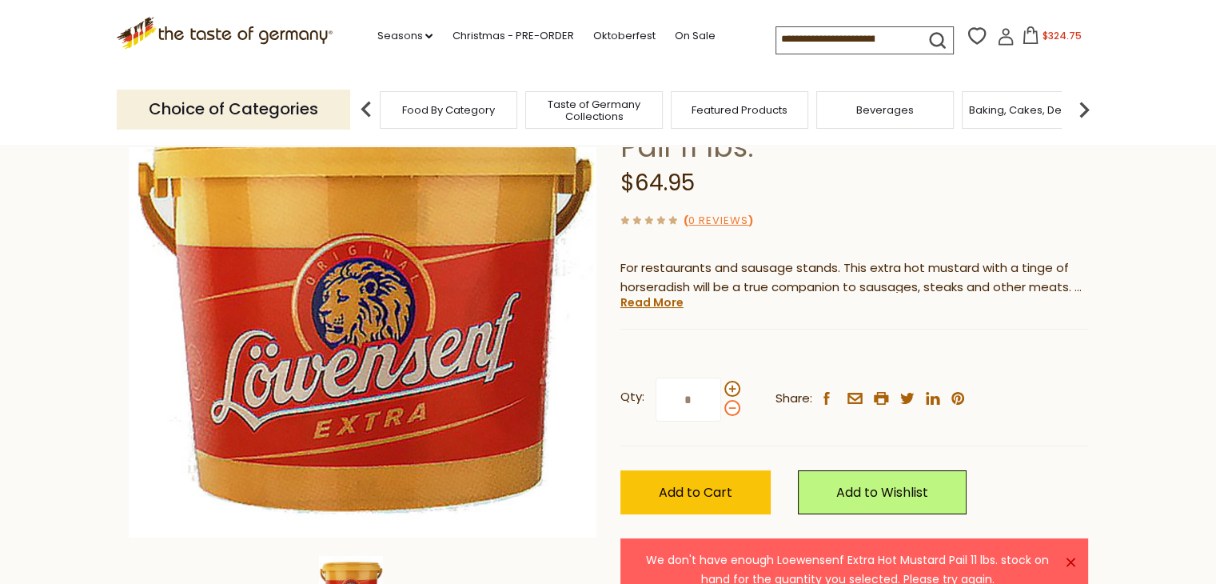
click at [728, 408] on span at bounding box center [732, 408] width 16 height 16
click at [721, 408] on input "*" at bounding box center [689, 399] width 66 height 44
type input "*"
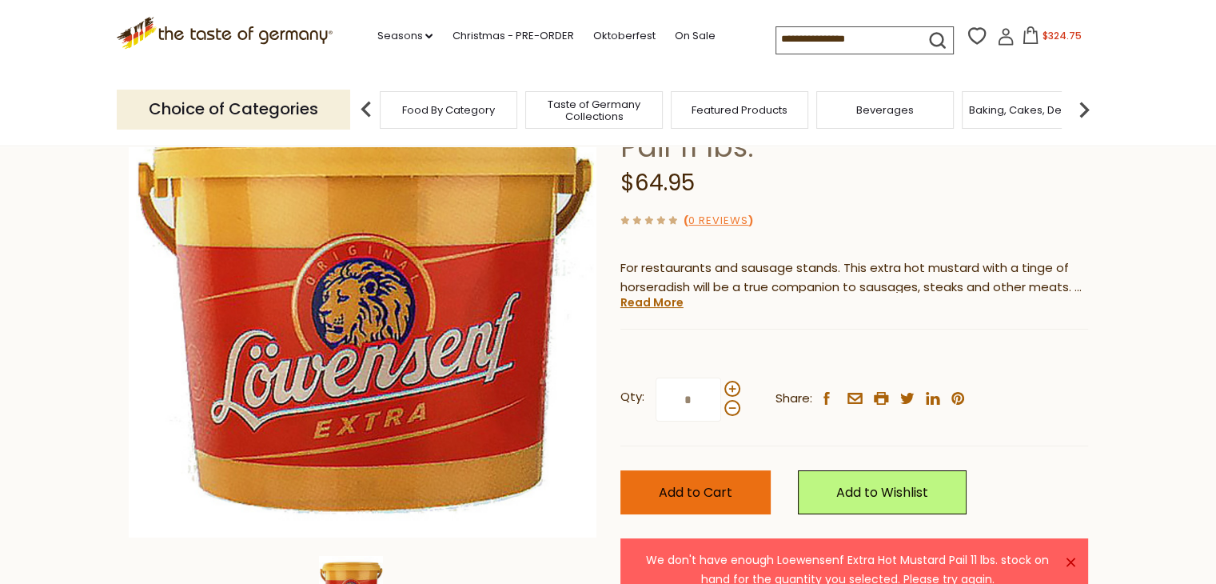
click at [708, 488] on span "Add to Cart" at bounding box center [696, 492] width 74 height 18
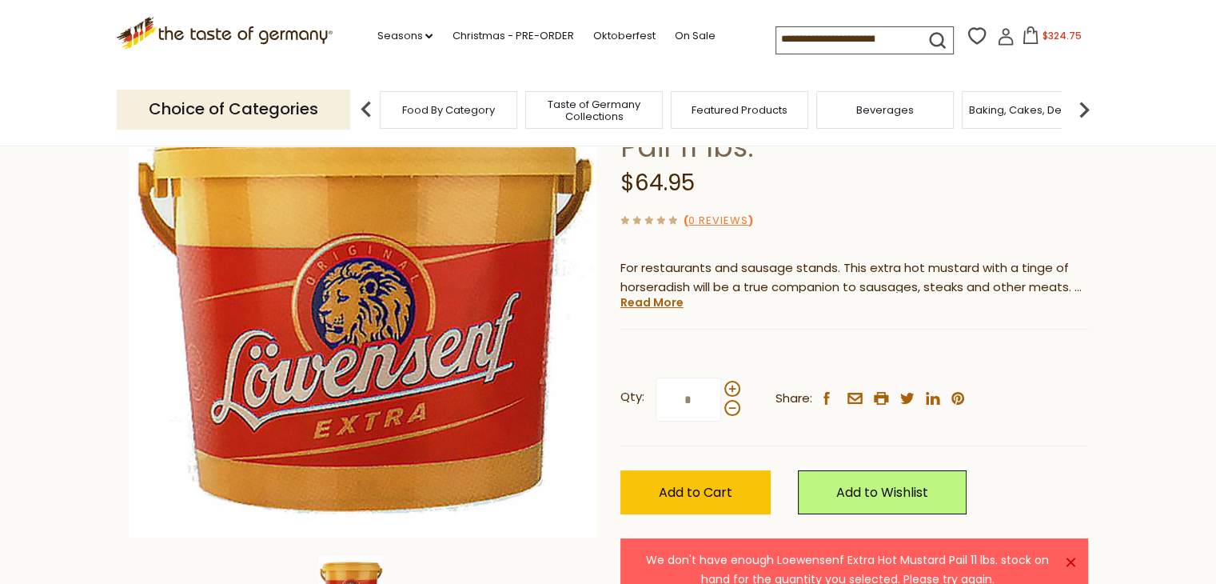
click at [1045, 39] on span "$324.75" at bounding box center [1062, 36] width 39 height 14
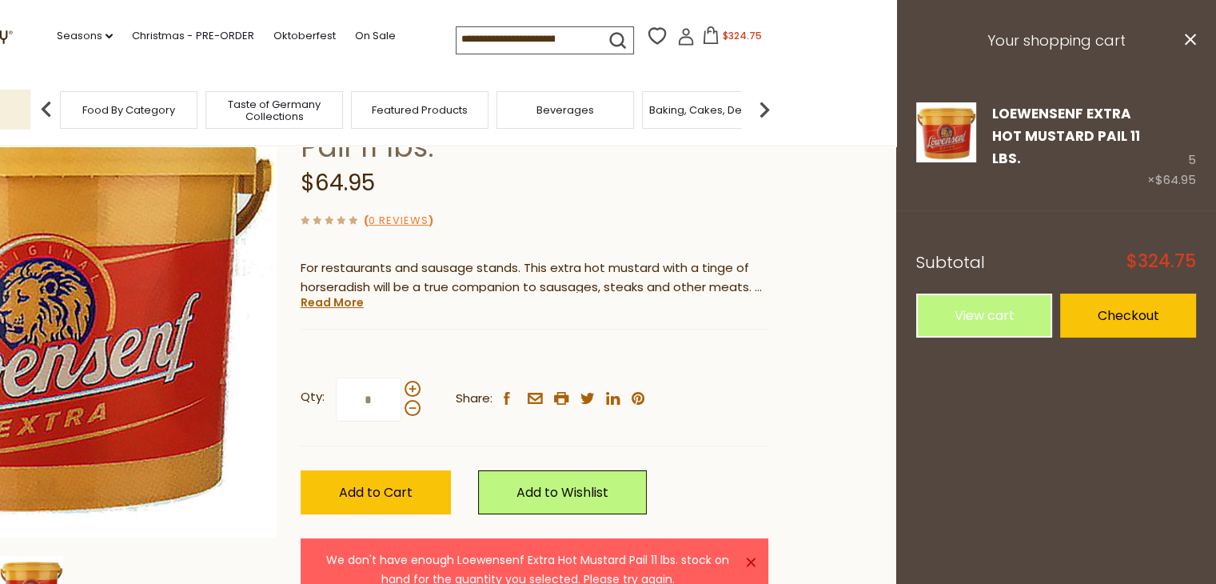
click at [1202, 42] on h3 "Your shopping cart" at bounding box center [1056, 41] width 320 height 82
click at [1196, 42] on h3 "Your shopping cart" at bounding box center [1056, 41] width 320 height 82
click at [1195, 42] on icon "close" at bounding box center [1190, 40] width 12 height 12
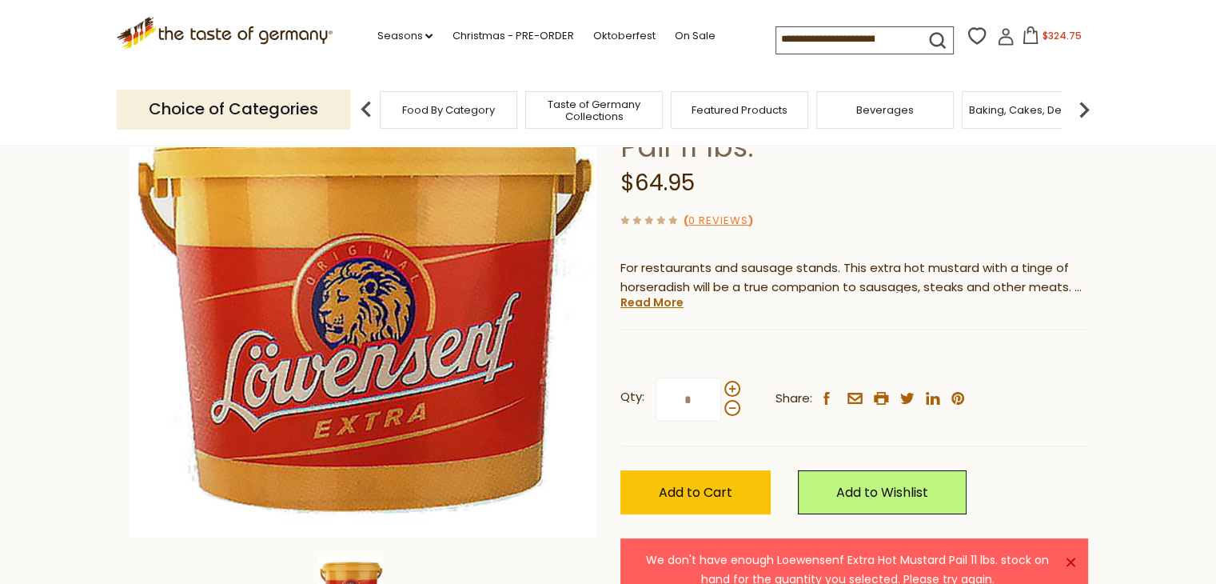
click at [1067, 41] on span "$324.75" at bounding box center [1062, 36] width 39 height 14
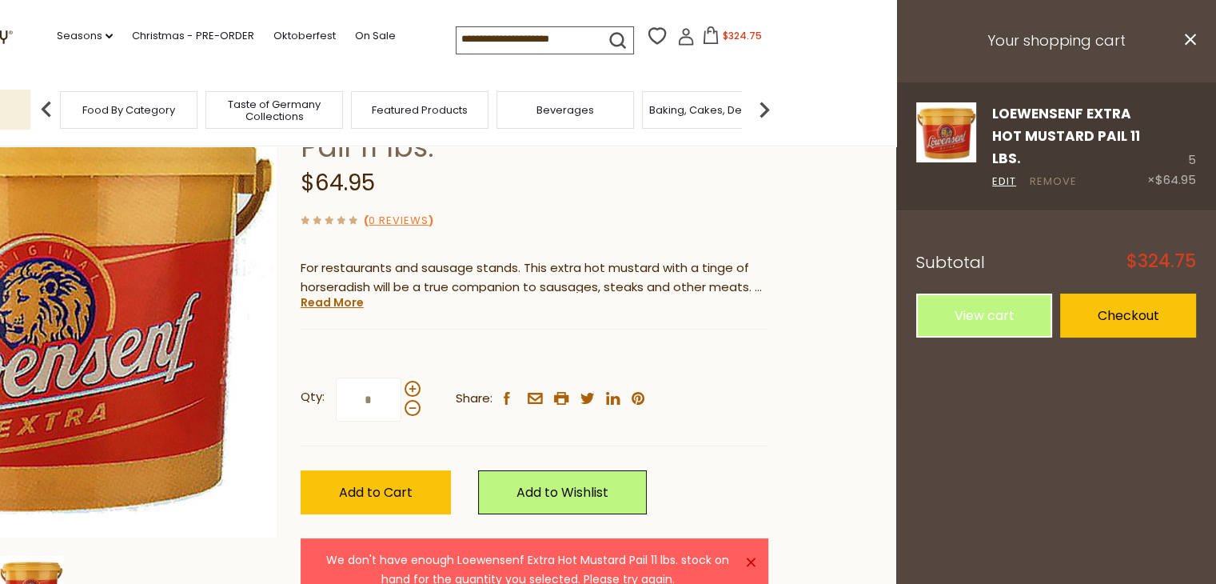
click at [1059, 182] on link "Remove" at bounding box center [1053, 182] width 47 height 17
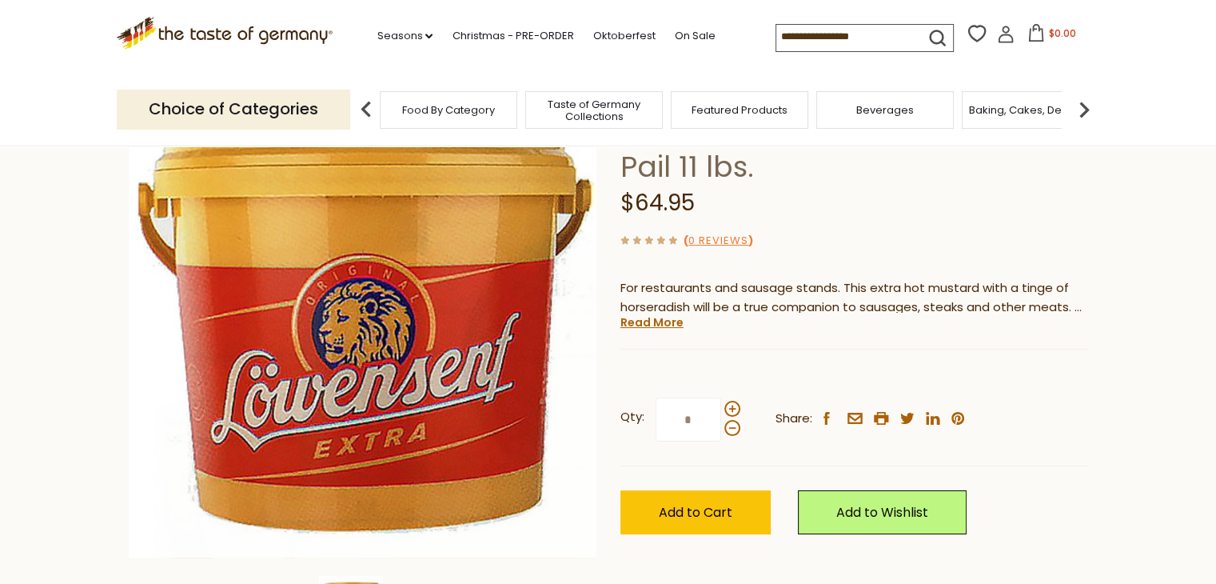
scroll to position [160, 0]
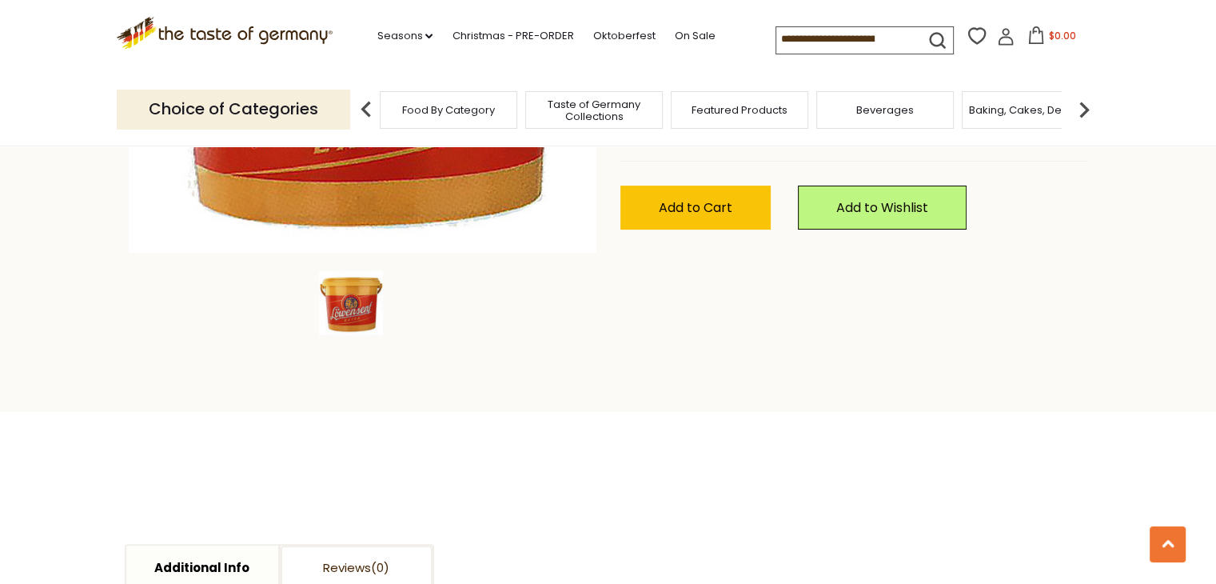
scroll to position [160, 0]
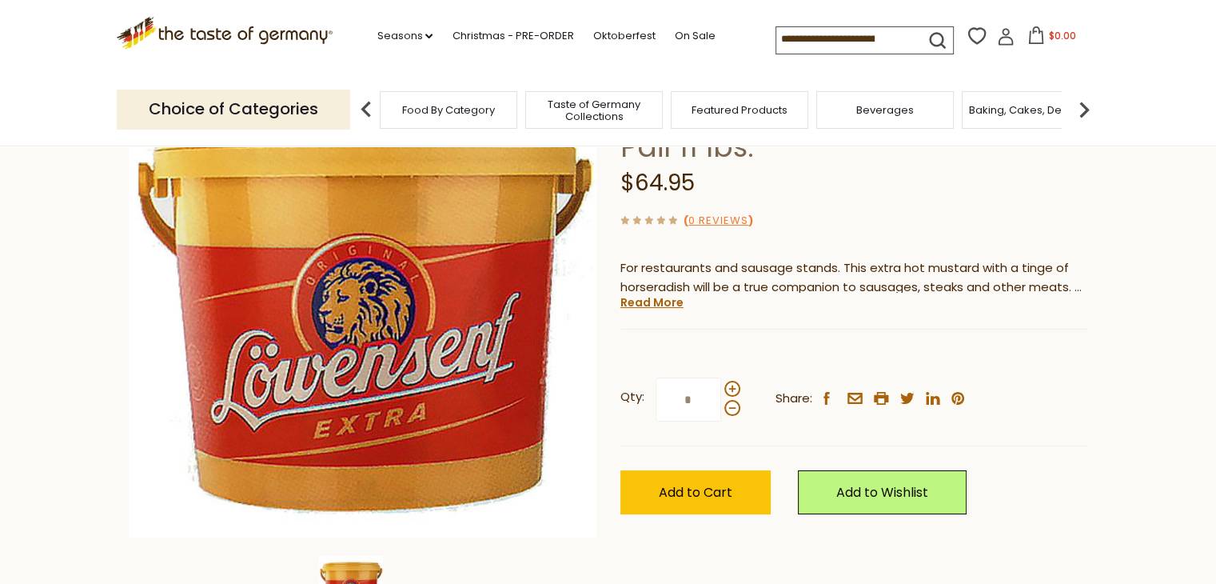
drag, startPoint x: 704, startPoint y: 401, endPoint x: 689, endPoint y: 401, distance: 14.4
click at [689, 401] on input "*" at bounding box center [689, 399] width 66 height 44
type input "**"
click at [683, 498] on span "Add to Cart" at bounding box center [696, 492] width 74 height 18
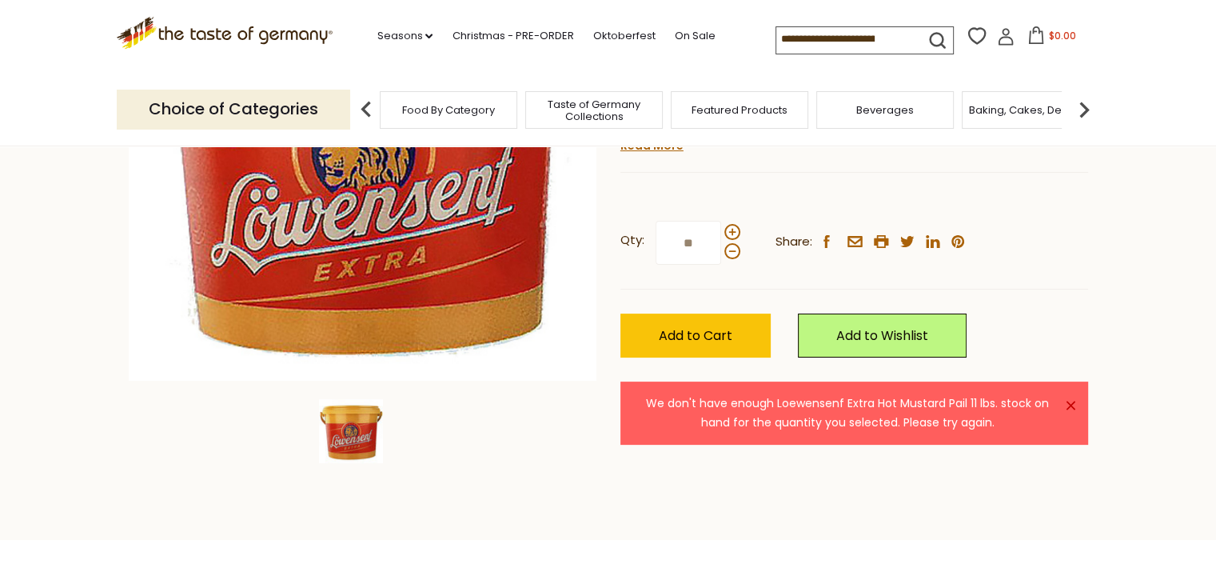
scroll to position [320, 0]
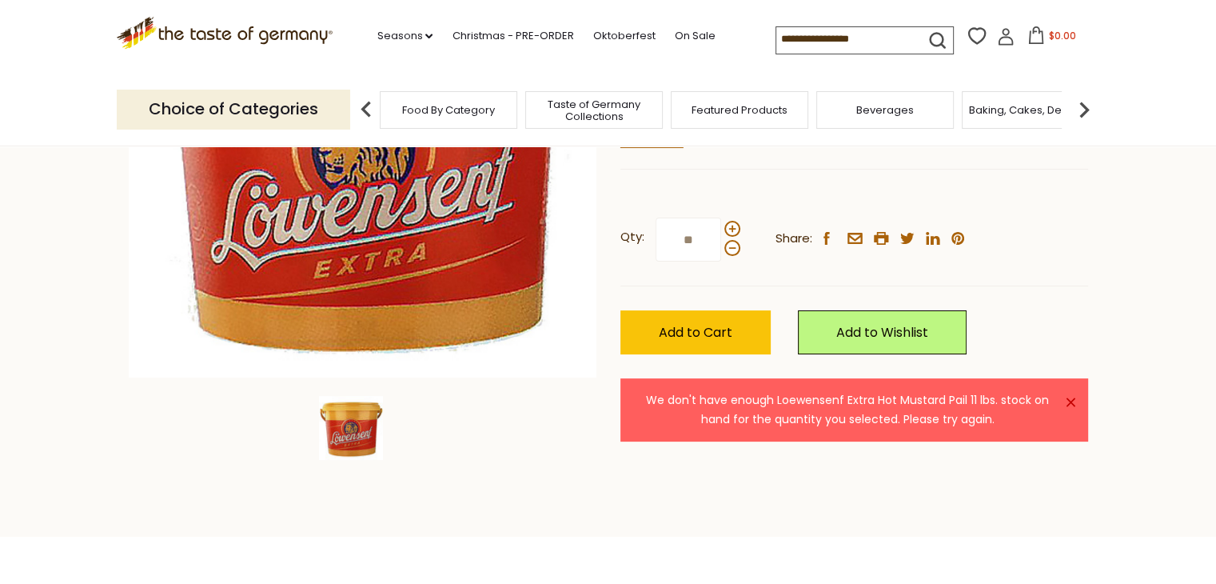
click at [1068, 397] on link "×" at bounding box center [1071, 402] width 10 height 10
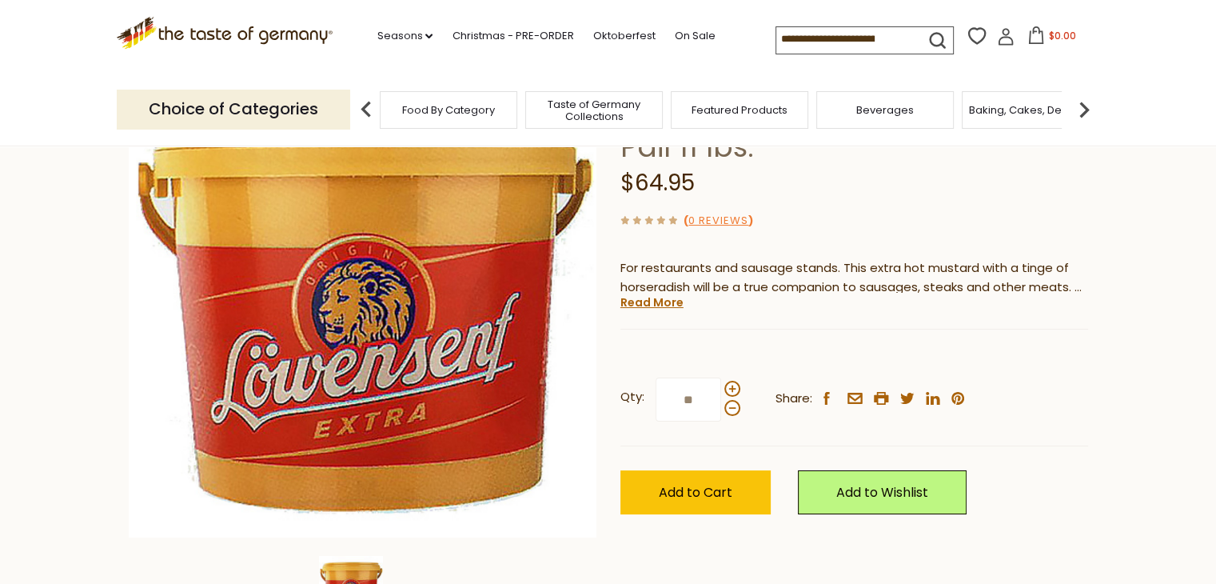
scroll to position [0, 0]
